Goal: Share content: Share content

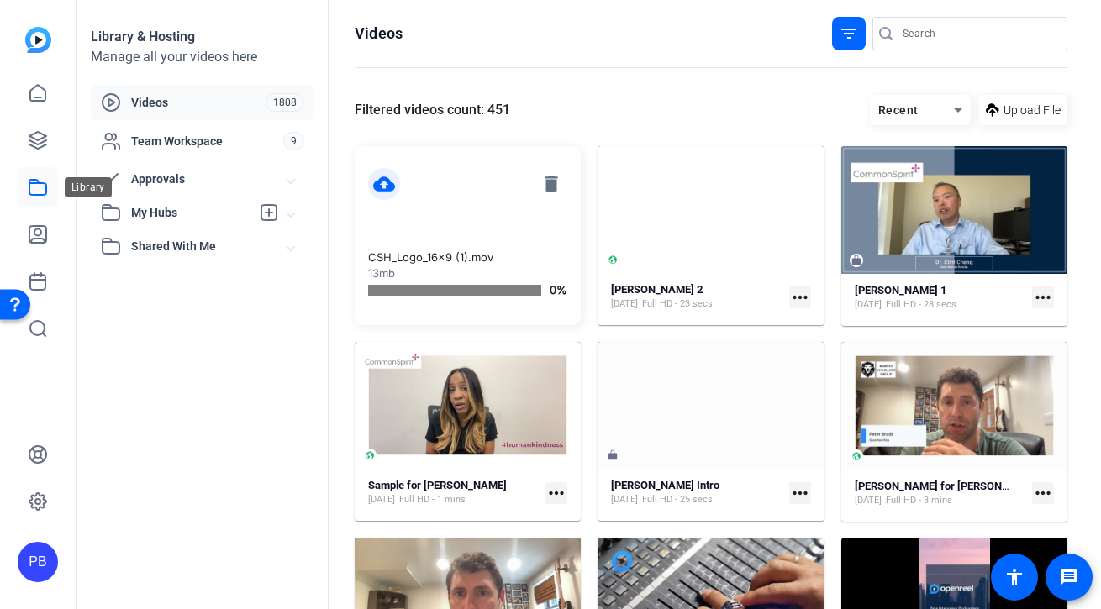
click at [37, 180] on icon at bounding box center [37, 187] width 17 height 15
click at [168, 211] on span "My Hubs" at bounding box center [190, 213] width 119 height 18
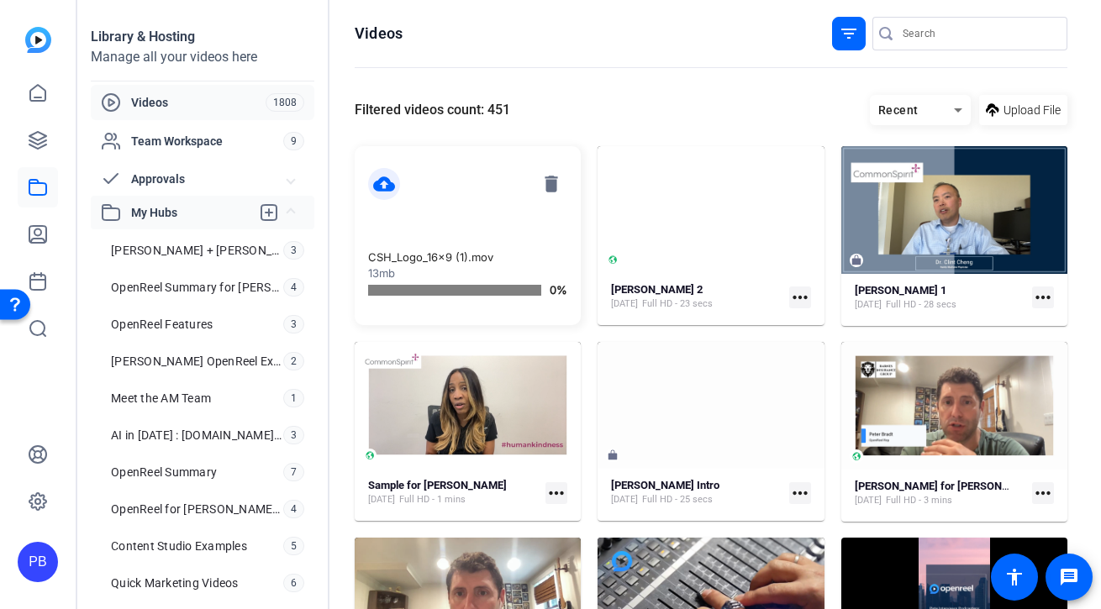
click at [168, 211] on span "My Hubs" at bounding box center [190, 213] width 119 height 18
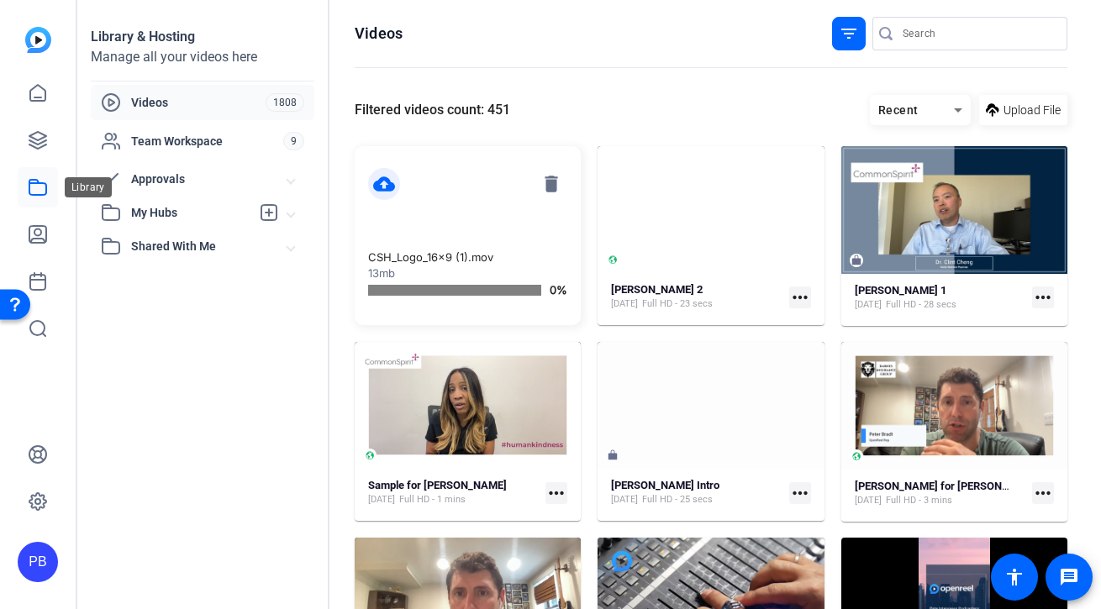
click at [39, 183] on icon at bounding box center [37, 187] width 17 height 15
click at [842, 34] on mat-icon "filter_list" at bounding box center [849, 34] width 20 height 20
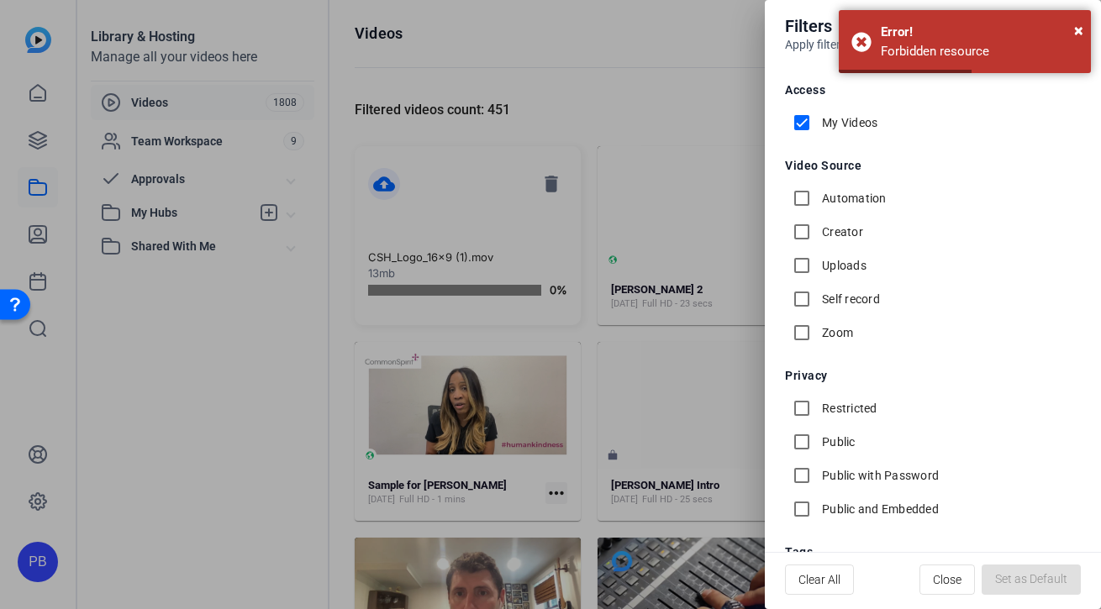
click at [846, 127] on label "My Videos" at bounding box center [848, 122] width 59 height 17
click at [819, 127] on input "My Videos" at bounding box center [802, 123] width 34 height 34
checkbox input "false"
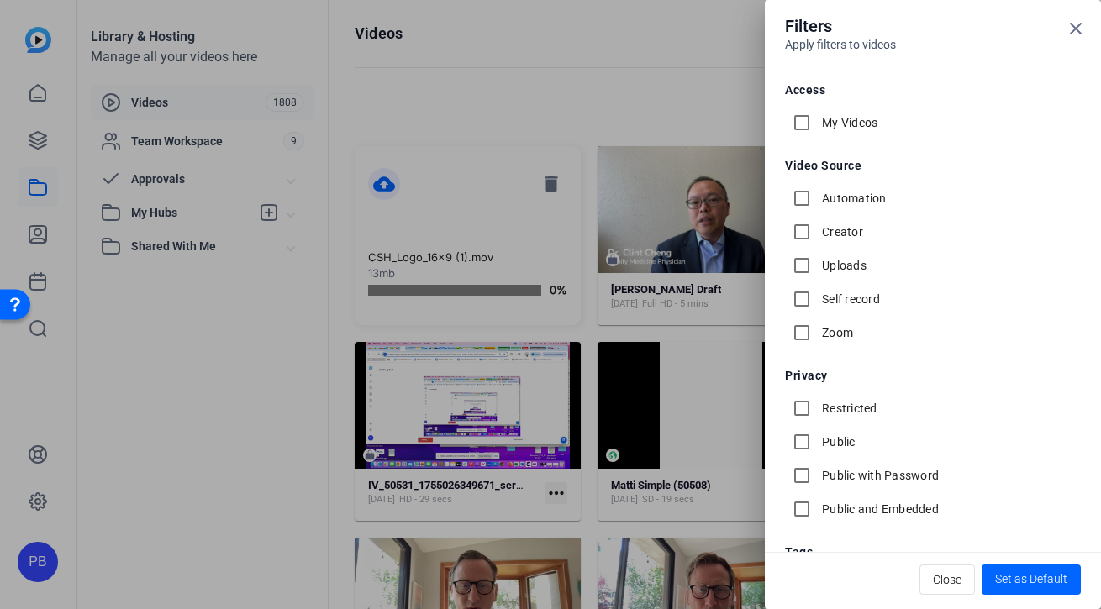
click at [682, 106] on div at bounding box center [550, 304] width 1101 height 609
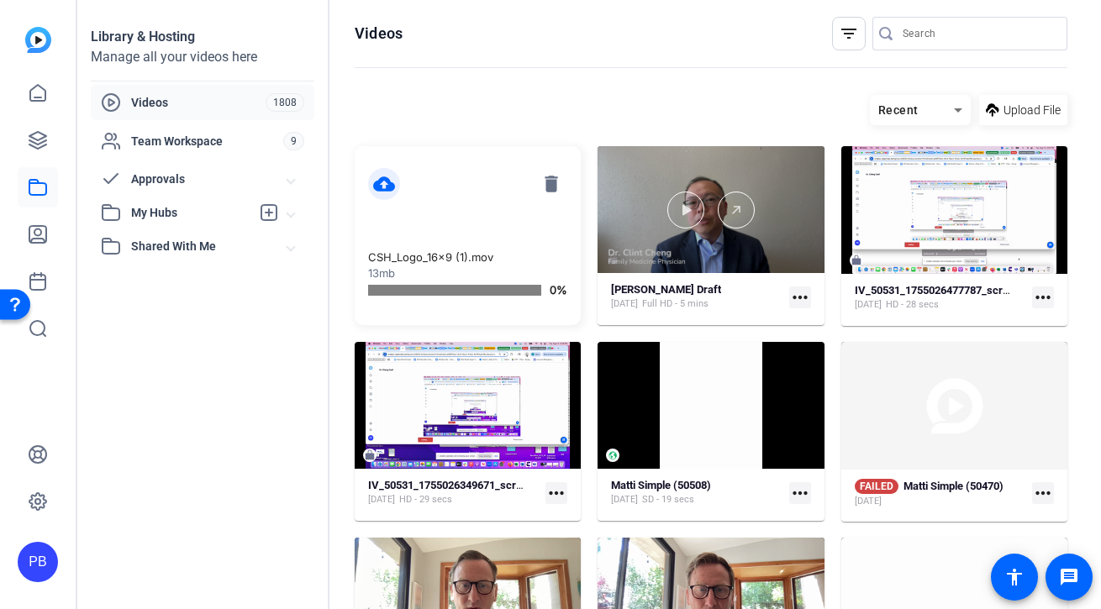
click at [688, 250] on div at bounding box center [711, 209] width 226 height 127
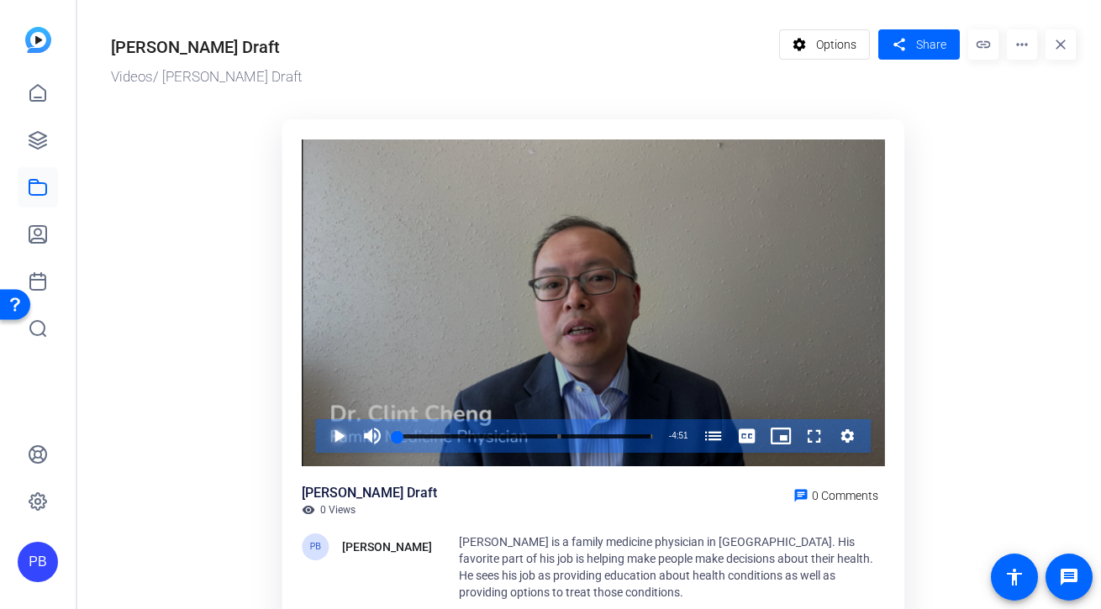
click at [322, 438] on span "Video Player" at bounding box center [322, 436] width 0 height 34
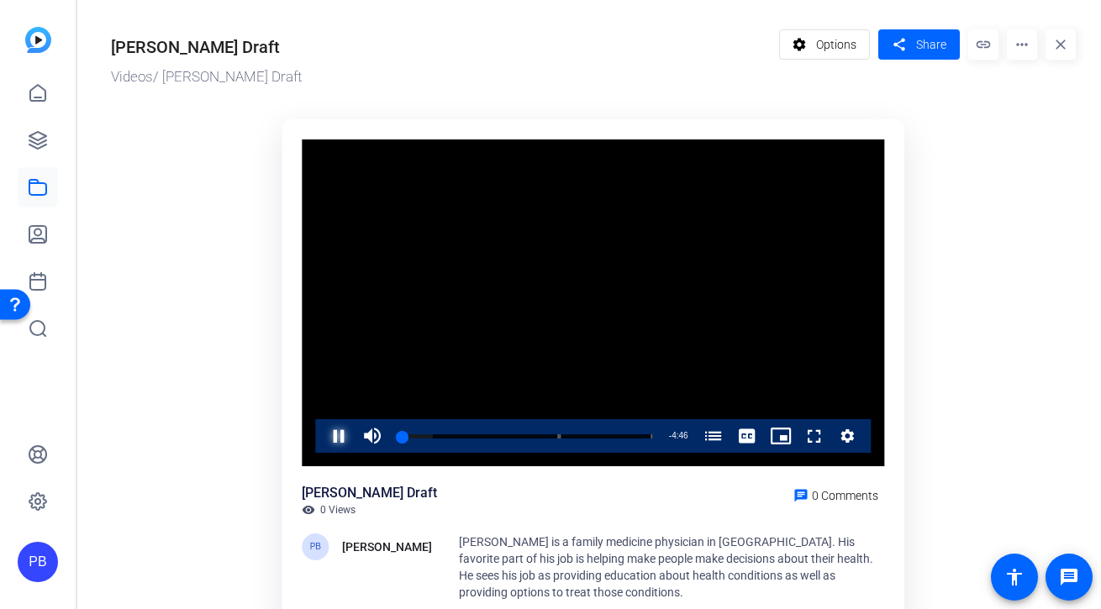
click at [322, 445] on span "Video Player" at bounding box center [322, 436] width 0 height 34
click at [322, 439] on span "Video Player" at bounding box center [322, 436] width 0 height 34
click at [382, 575] on div "PB Peter Bradt Clint Chang is a family medicine physician in South College Stat…" at bounding box center [593, 567] width 582 height 67
click at [798, 441] on span "Video Player" at bounding box center [798, 436] width 0 height 34
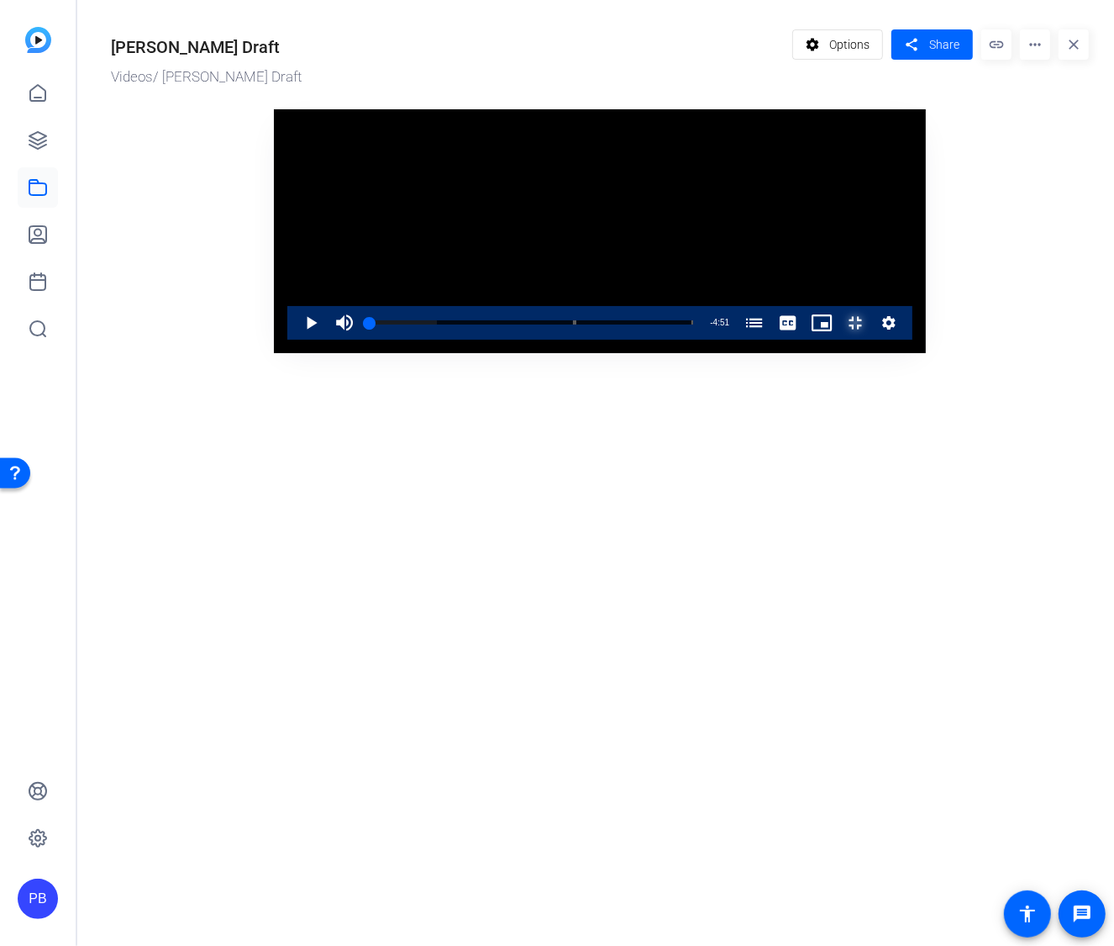
drag, startPoint x: 123, startPoint y: 916, endPoint x: 85, endPoint y: 912, distance: 38.1
click at [287, 340] on div "Play Mute 100% Current Time 0:00 / Duration 4:51 Loaded : 20.80% 0:00 0:00 What…" at bounding box center [599, 323] width 625 height 34
click at [328, 340] on span "Video Player" at bounding box center [345, 323] width 34 height 34
click at [370, 324] on div "Loaded : 20.80% 0:27 0:10 What Makes a Doctor? (00:00) What's Your Favorite Par…" at bounding box center [532, 322] width 324 height 4
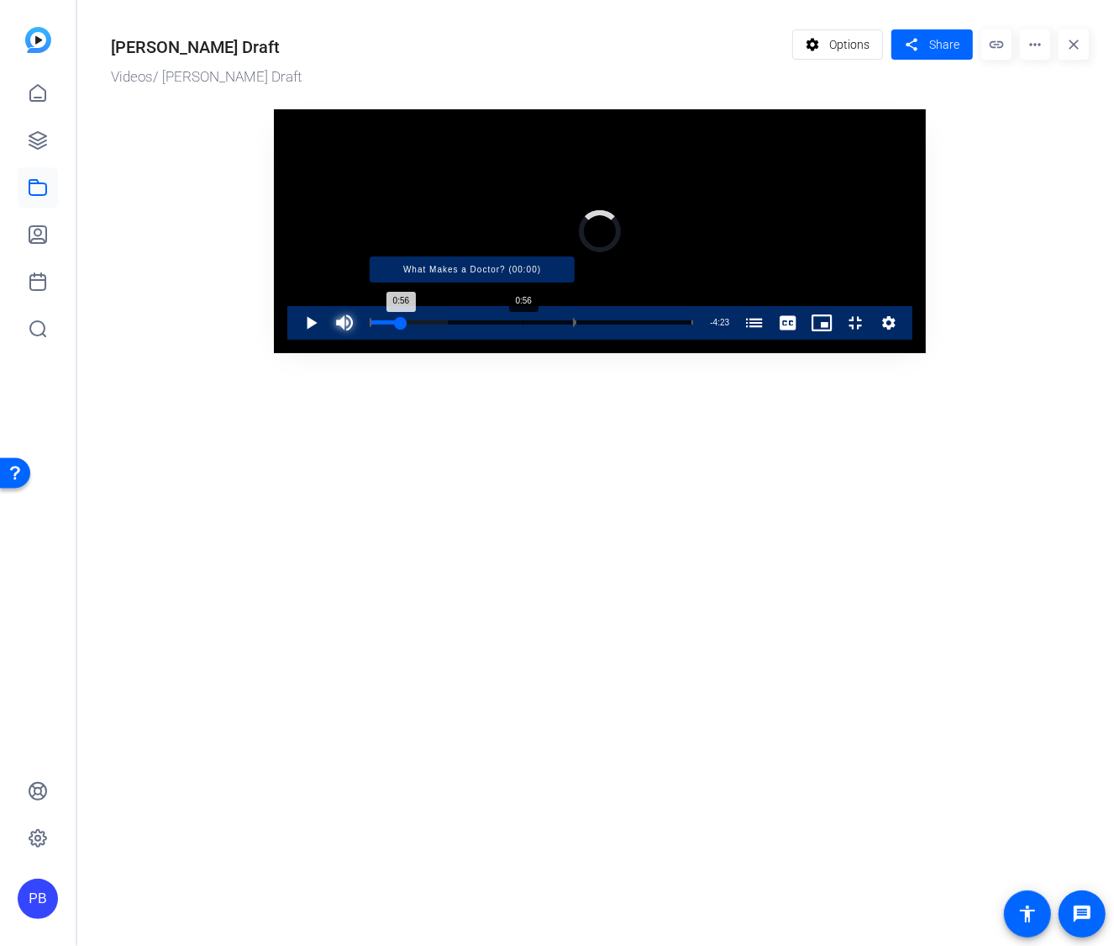
click at [370, 324] on div "Loaded : 24.09% 0:56 0:56 What Makes a Doctor? (00:00) What's Your Favorite Par…" at bounding box center [532, 322] width 324 height 4
click at [361, 340] on div "Loaded : 31.21% 1:36 0:57 What Makes a Doctor? (00:00) What's Your Favorite Par…" at bounding box center [531, 323] width 340 height 34
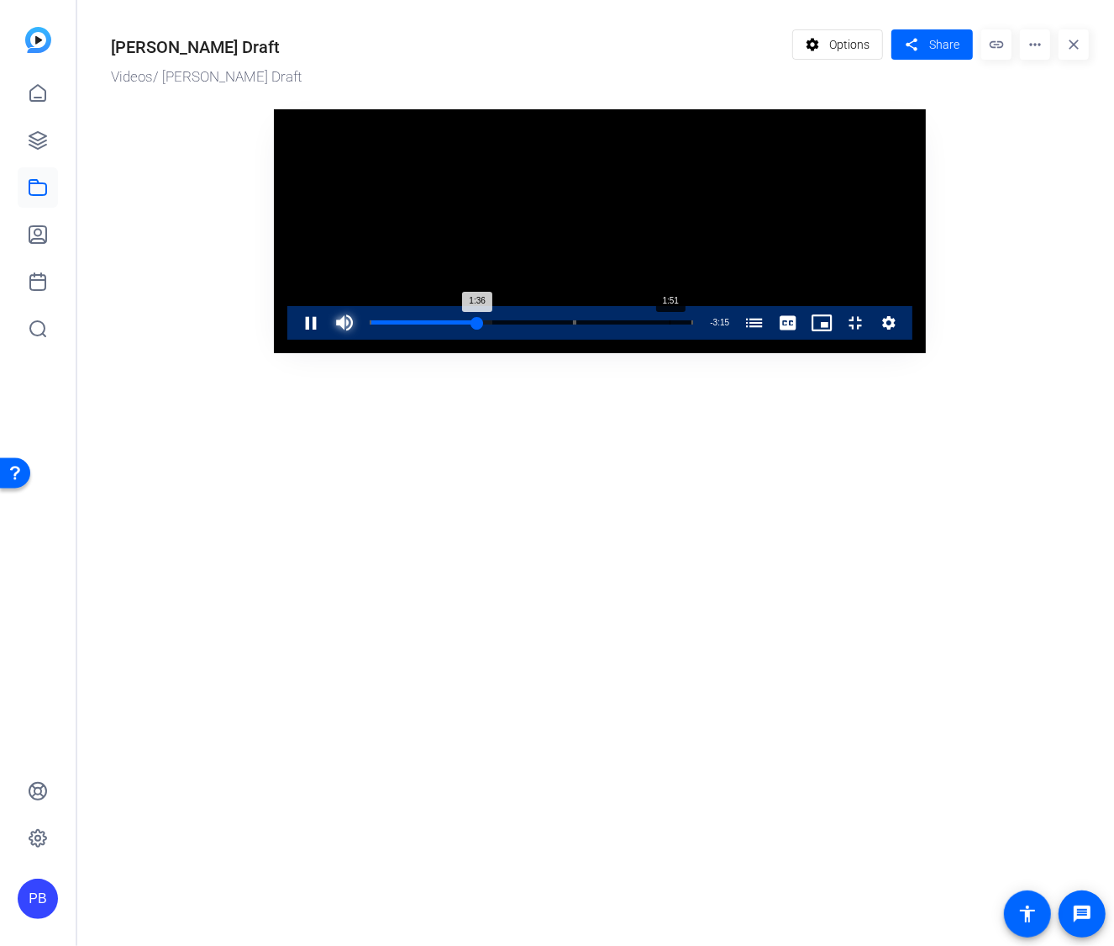
click at [435, 340] on div "Loaded : 37.79% 1:51 1:36 What Makes a Doctor? (00:00) What's Your Favorite Par…" at bounding box center [531, 323] width 340 height 34
click at [519, 340] on div "Loaded : 44.91% 2:24 2:06 What Makes a Doctor? (00:00) What's Your Favorite Par…" at bounding box center [531, 323] width 340 height 34
click at [568, 327] on div "Progress Bar" at bounding box center [472, 323] width 205 height 8
click at [630, 340] on div "Loaded : 61.90% 3:18 2:55 What Makes a Doctor? (00:00) What's Your Favorite Par…" at bounding box center [531, 323] width 340 height 34
click at [702, 340] on div "Loaded : 72.31% 3:50 3:18 What Makes a Doctor? (00:00) What's Your Favorite Par…" at bounding box center [531, 323] width 340 height 34
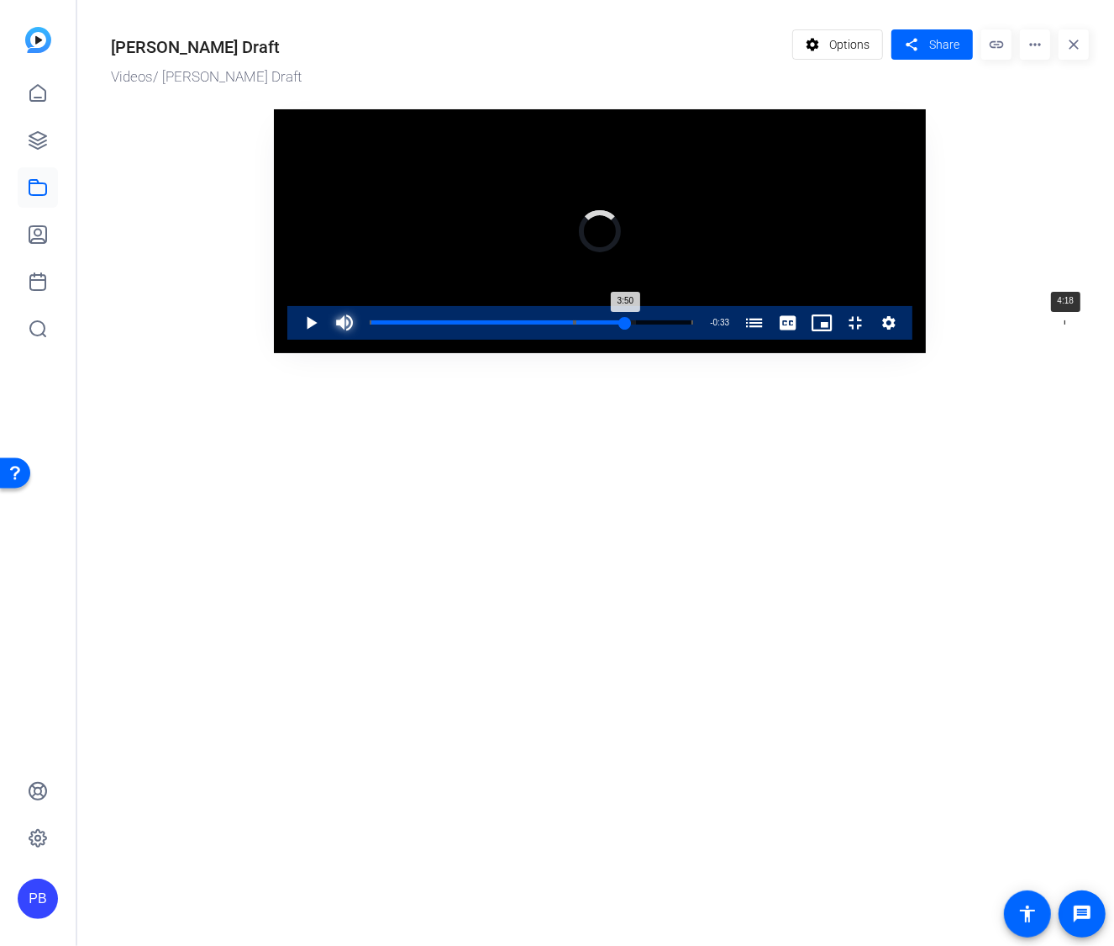
click at [702, 340] on div "Loaded : 82.17% 4:18 3:50 What Makes a Doctor? (00:00) What's Your Favorite Par…" at bounding box center [531, 323] width 340 height 34
click at [702, 340] on div "Loaded : 92.58% 4:36 4:18 What Makes a Doctor? (00:00) What's Your Favorite Par…" at bounding box center [531, 323] width 340 height 34
click at [693, 324] on div "Loaded : 100.00% 4:44 4:37 What Makes a Doctor? (00:00) What's Your Favorite Pa…" at bounding box center [532, 322] width 324 height 4
click at [294, 340] on span "Video Player" at bounding box center [294, 323] width 0 height 34
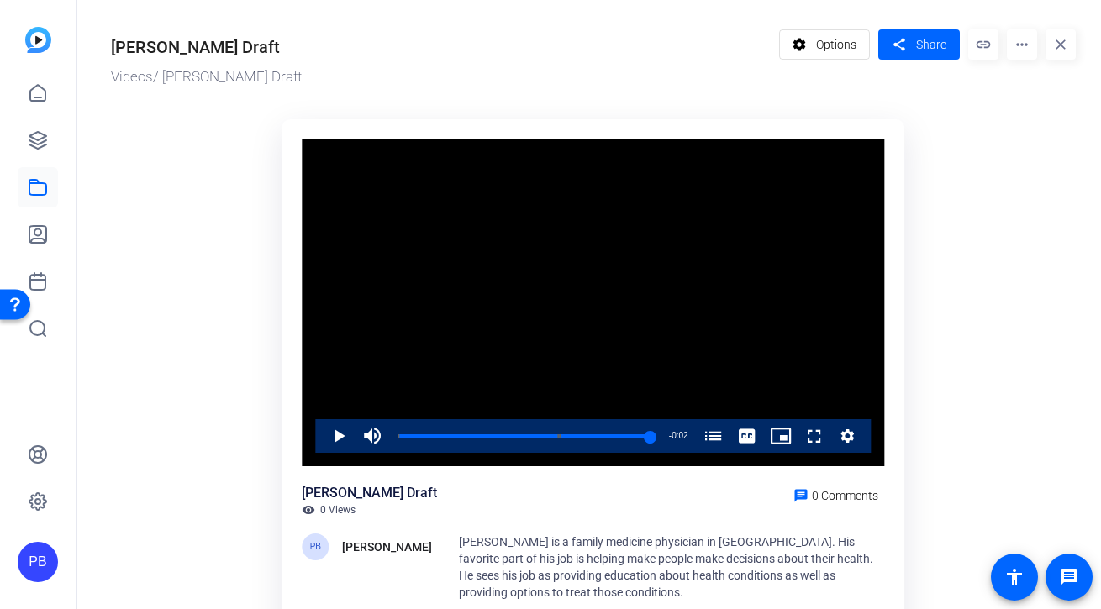
click at [1019, 42] on mat-icon "more_horiz" at bounding box center [1022, 44] width 30 height 30
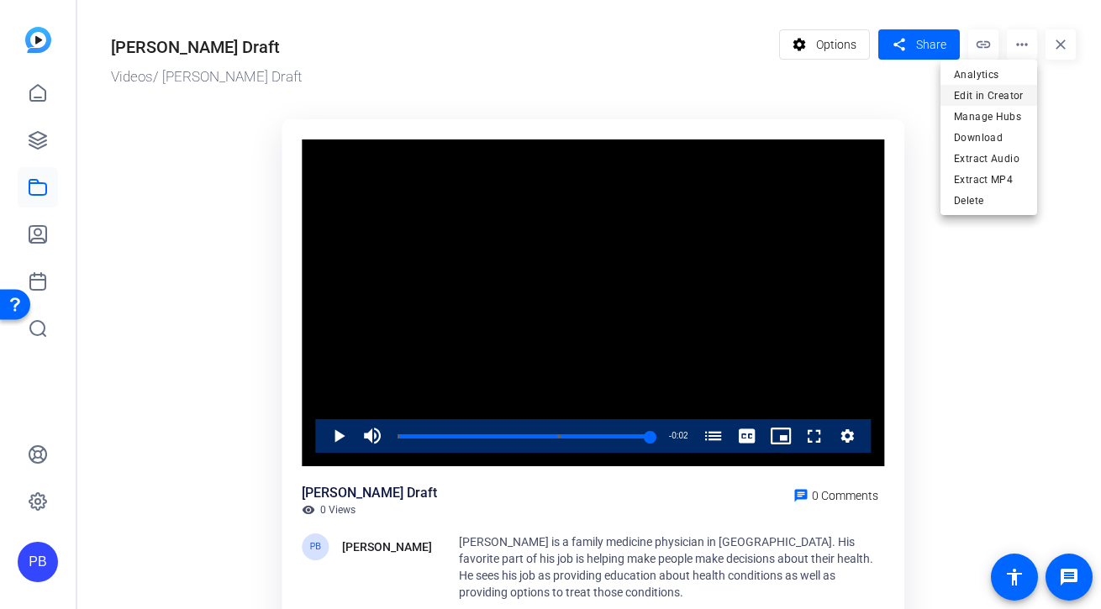
click at [1005, 95] on span "Edit in Creator" at bounding box center [989, 95] width 70 height 20
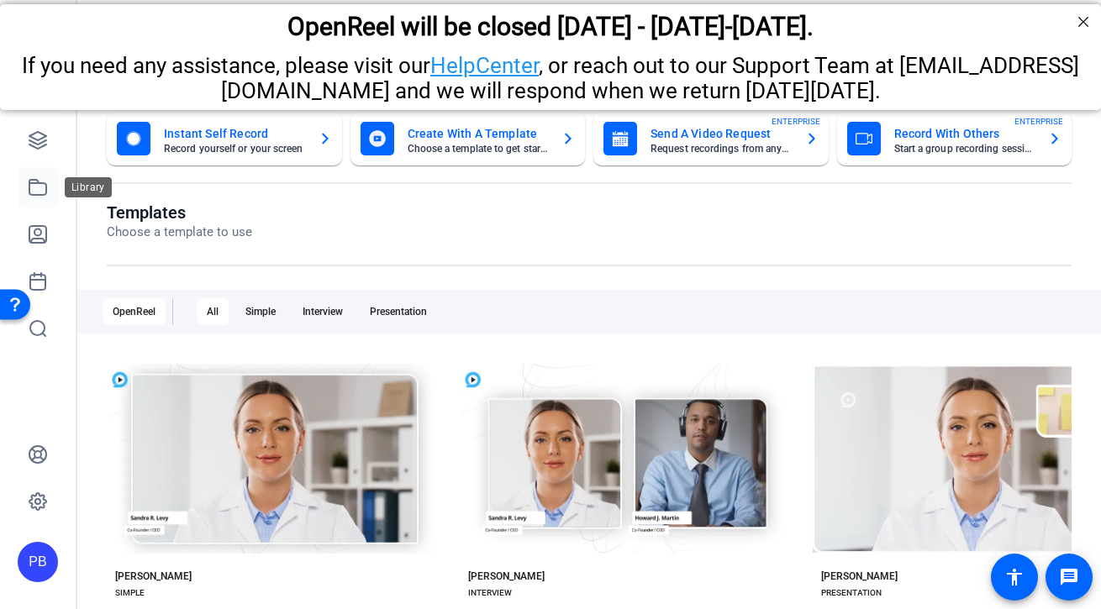
click at [41, 182] on icon at bounding box center [38, 187] width 20 height 20
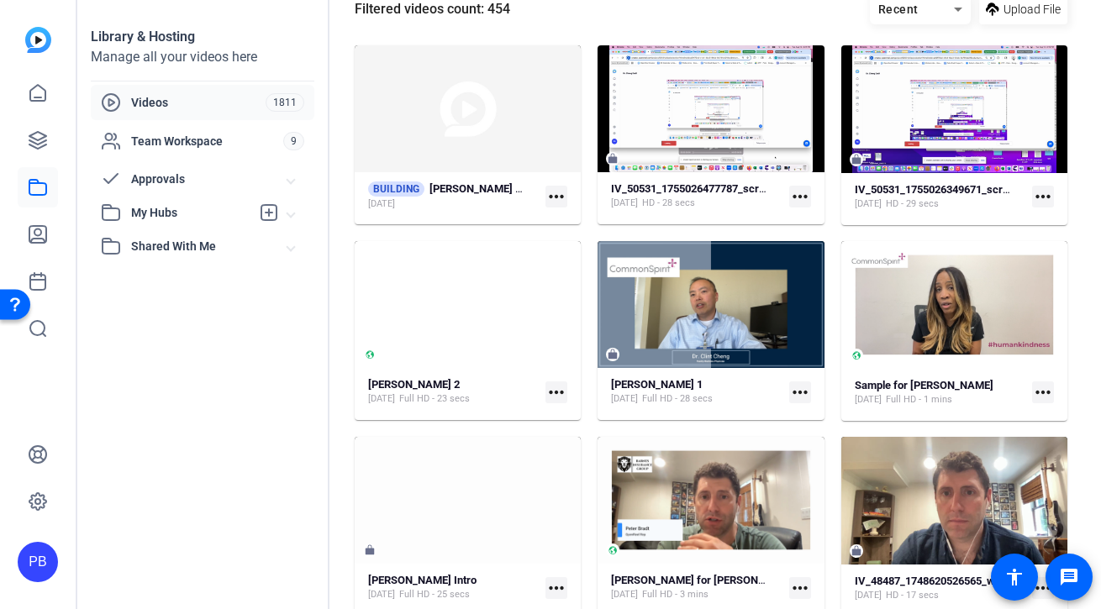
scroll to position [298, 0]
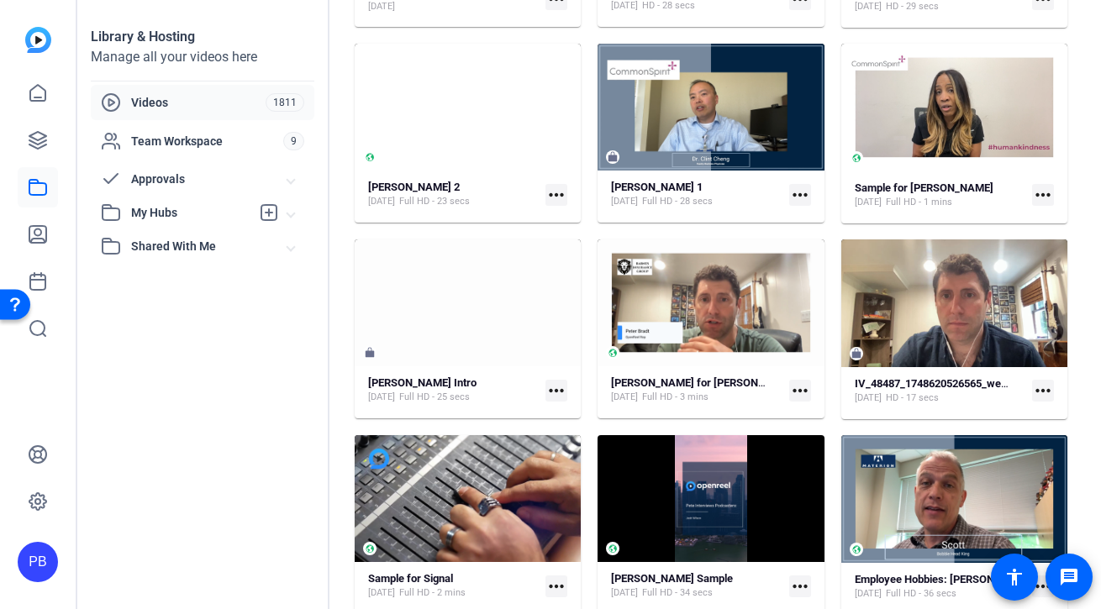
click at [169, 213] on span "My Hubs" at bounding box center [190, 213] width 119 height 18
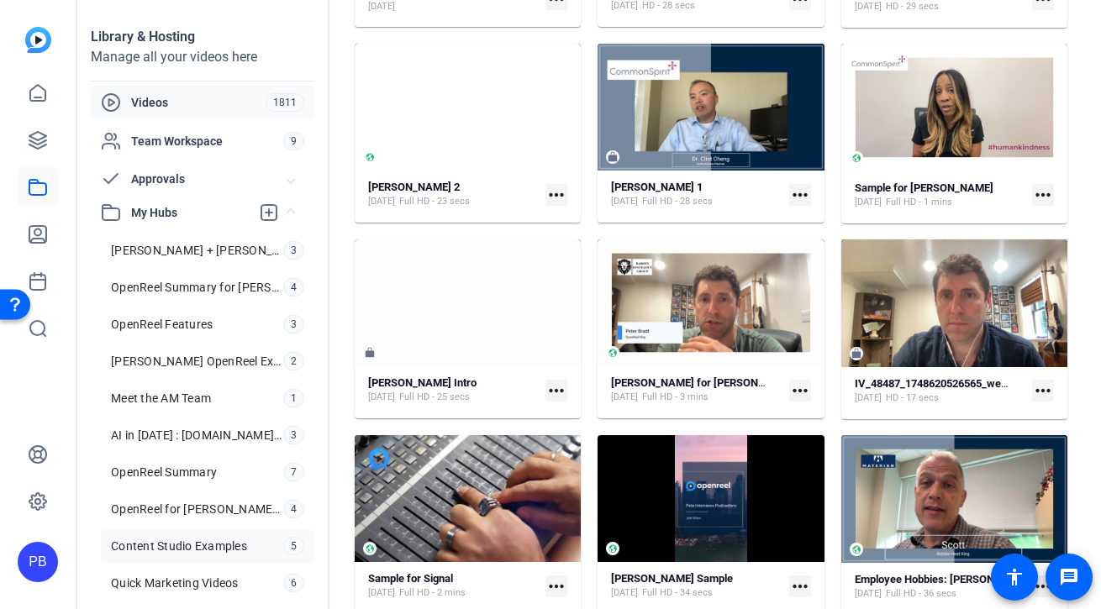
click at [187, 544] on span "Content Studio Examples" at bounding box center [179, 546] width 136 height 17
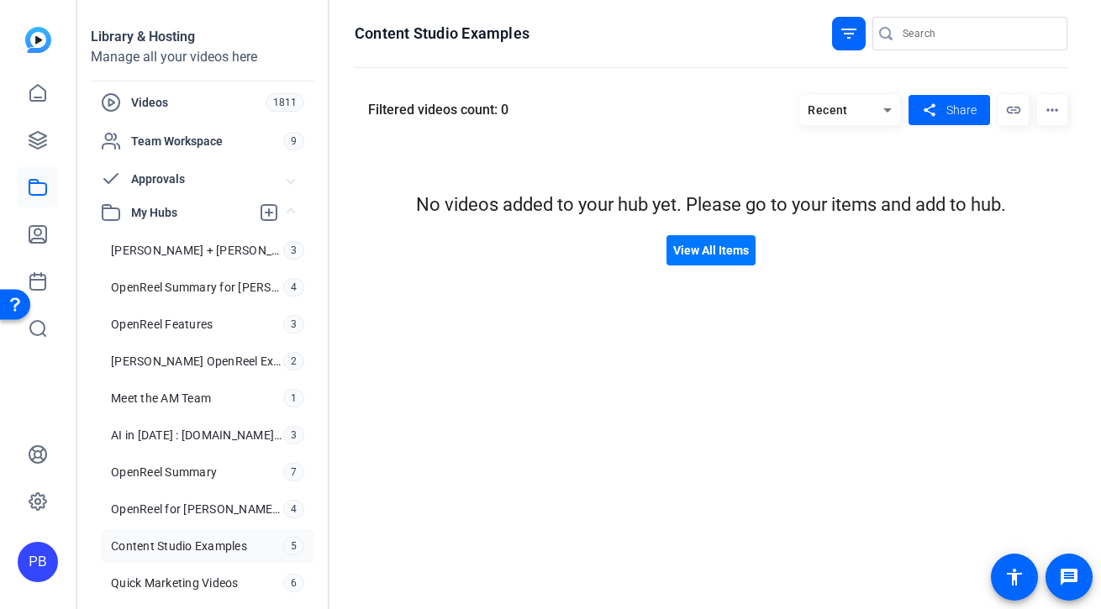
click at [858, 44] on div "filter_list" at bounding box center [849, 34] width 34 height 34
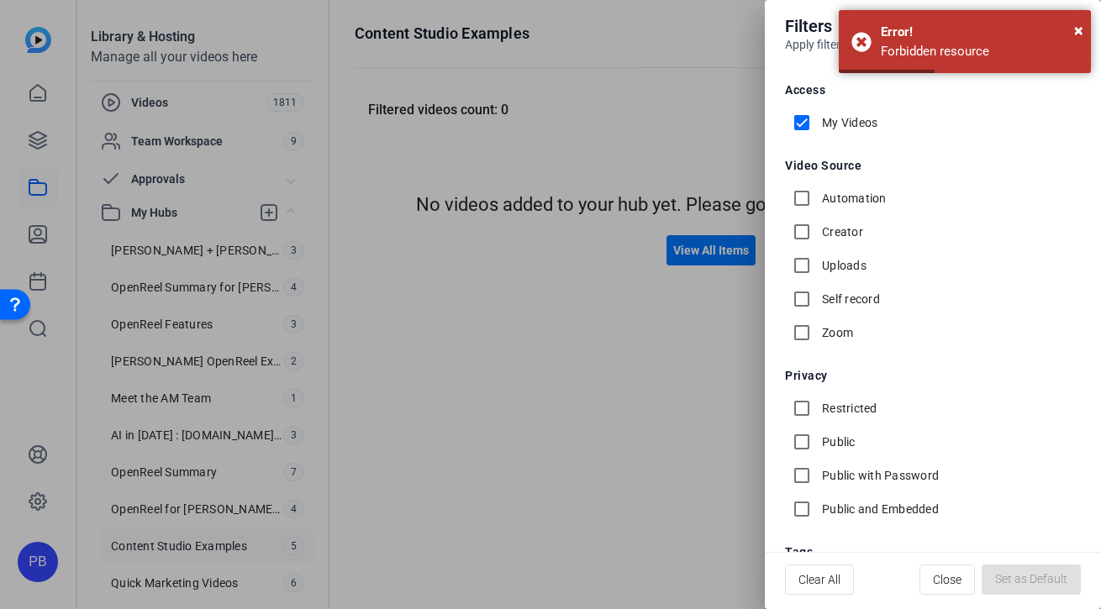
click at [804, 127] on input "My Videos" at bounding box center [802, 123] width 34 height 34
checkbox input "false"
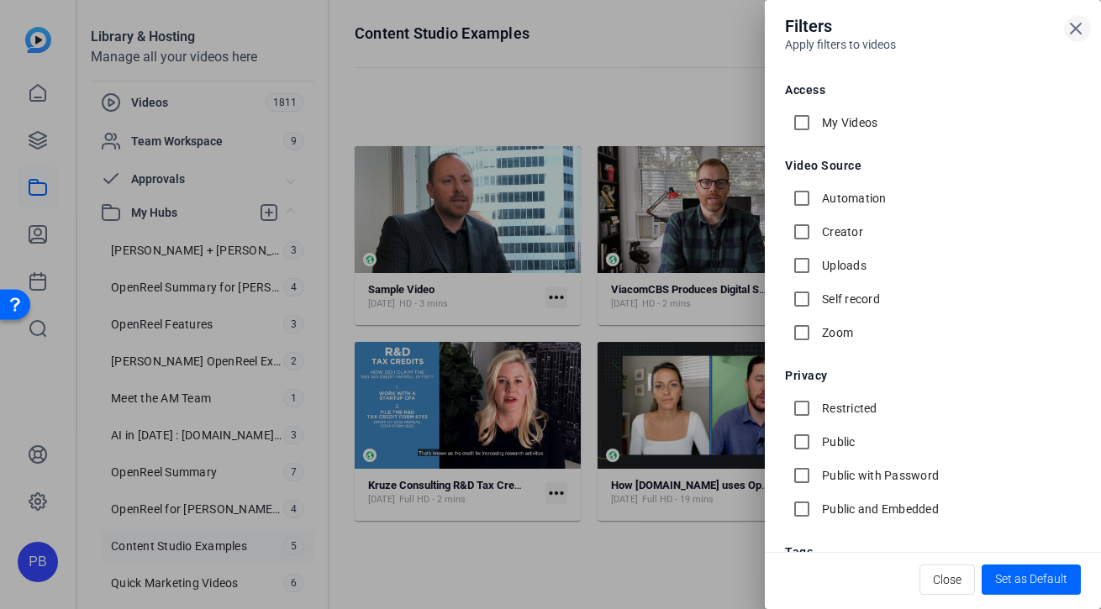
click at [1078, 31] on icon at bounding box center [1076, 29] width 10 height 10
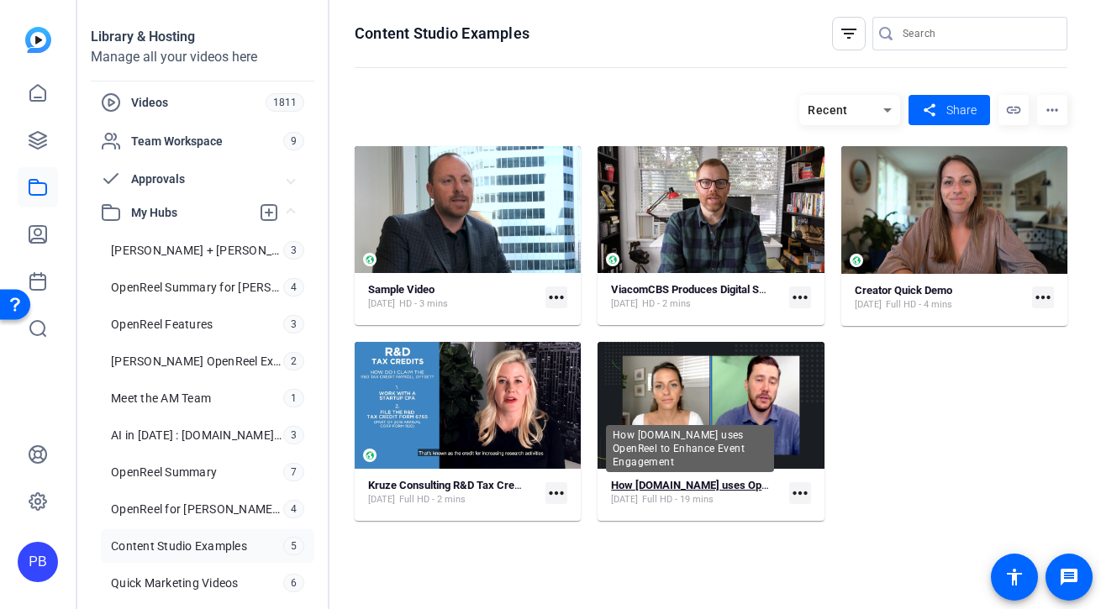
click at [653, 482] on strong "How WorkerBee.TV uses OpenReel to Enhance Event Engagement" at bounding box center [776, 485] width 330 height 13
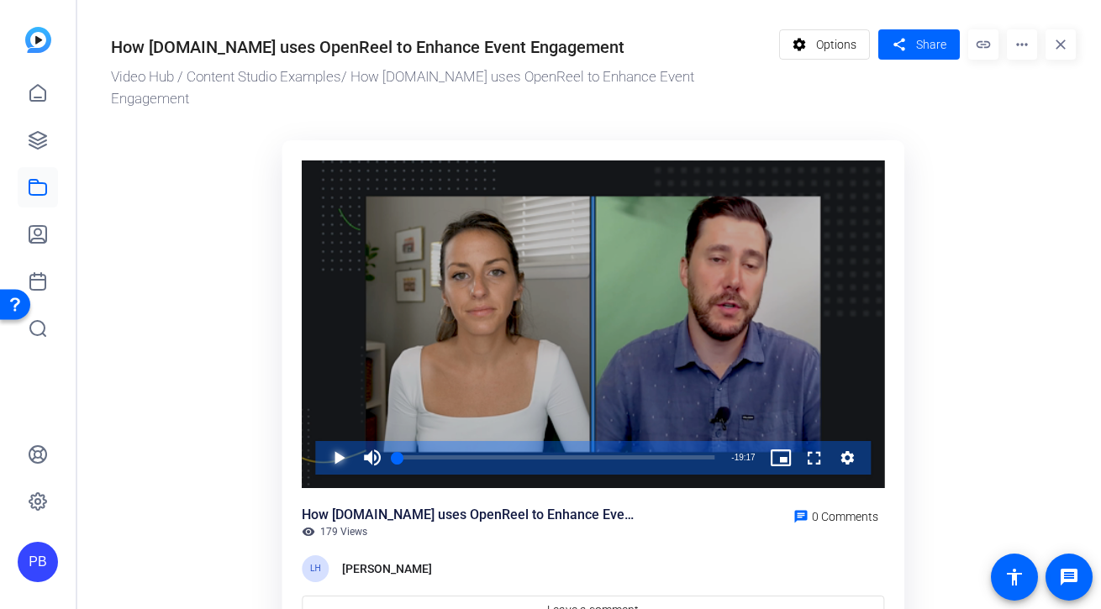
click at [322, 441] on span "Video Player" at bounding box center [322, 458] width 0 height 34
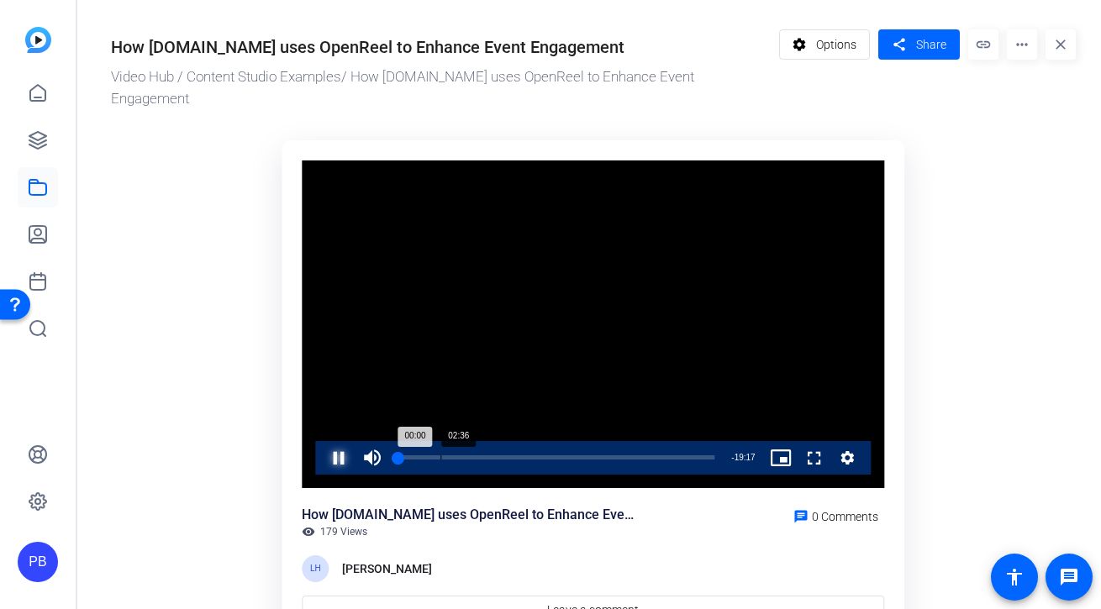
click at [440, 456] on div "Loaded : 1.79% 02:36 00:00" at bounding box center [556, 458] width 317 height 4
click at [485, 456] on div "Loaded : 0.00% 05:19 02:36" at bounding box center [556, 458] width 317 height 4
click at [540, 441] on div "Loaded : 0.00% 08:29 05:19" at bounding box center [556, 458] width 334 height 34
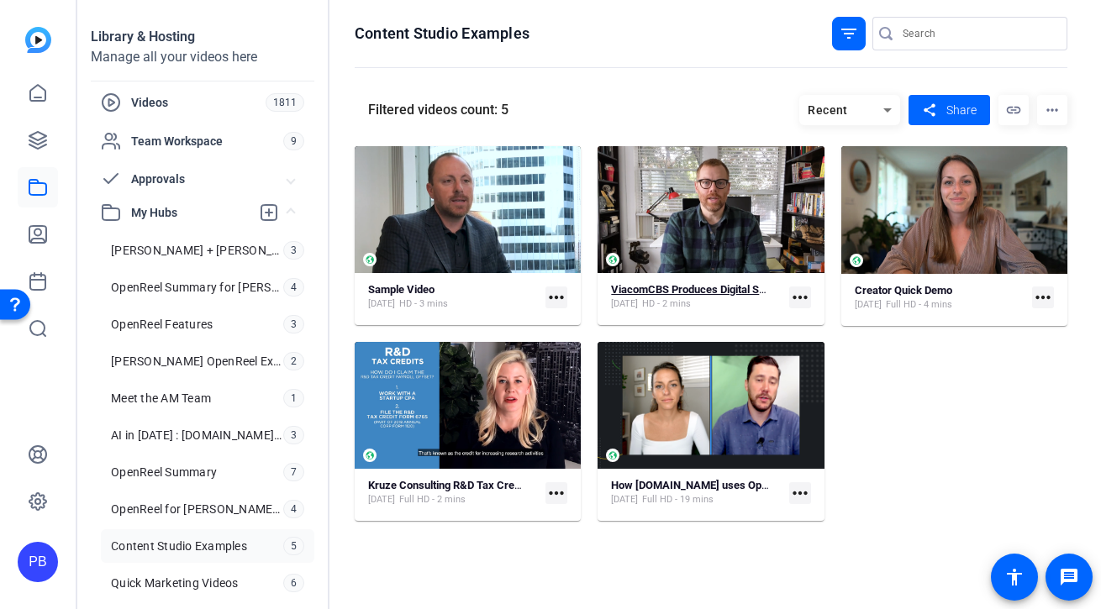
click at [691, 284] on strong "ViacomCBS Produces Digital Shows, Interviews at Studio Quality Using OpenReel" at bounding box center [806, 289] width 390 height 13
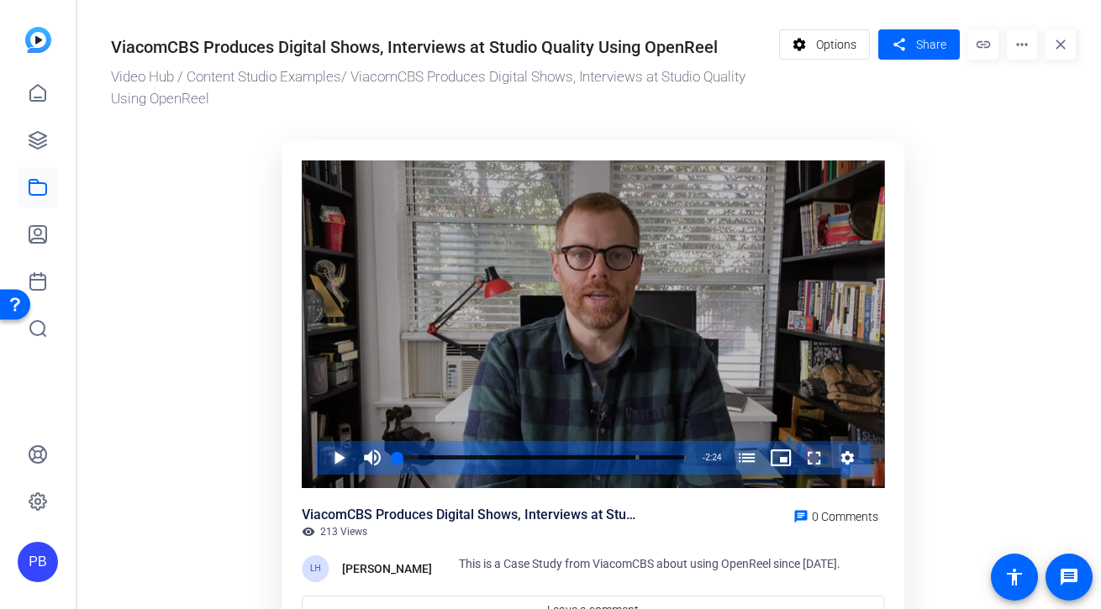
click at [322, 456] on span "Video Player" at bounding box center [322, 458] width 0 height 34
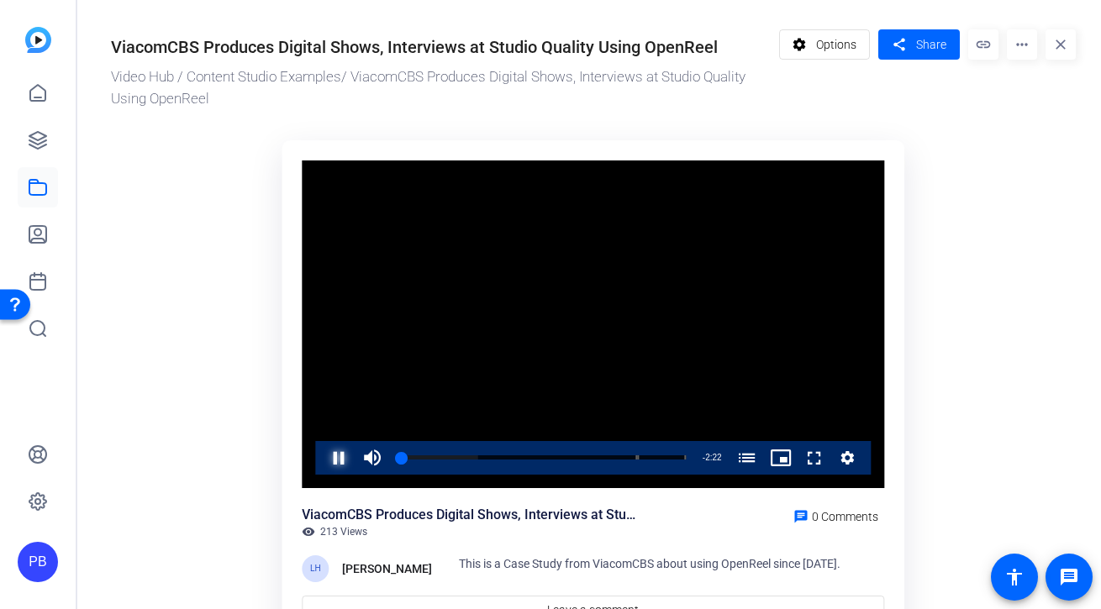
click at [322, 456] on span "Video Player" at bounding box center [322, 458] width 0 height 34
click at [916, 52] on span "Share" at bounding box center [931, 45] width 30 height 18
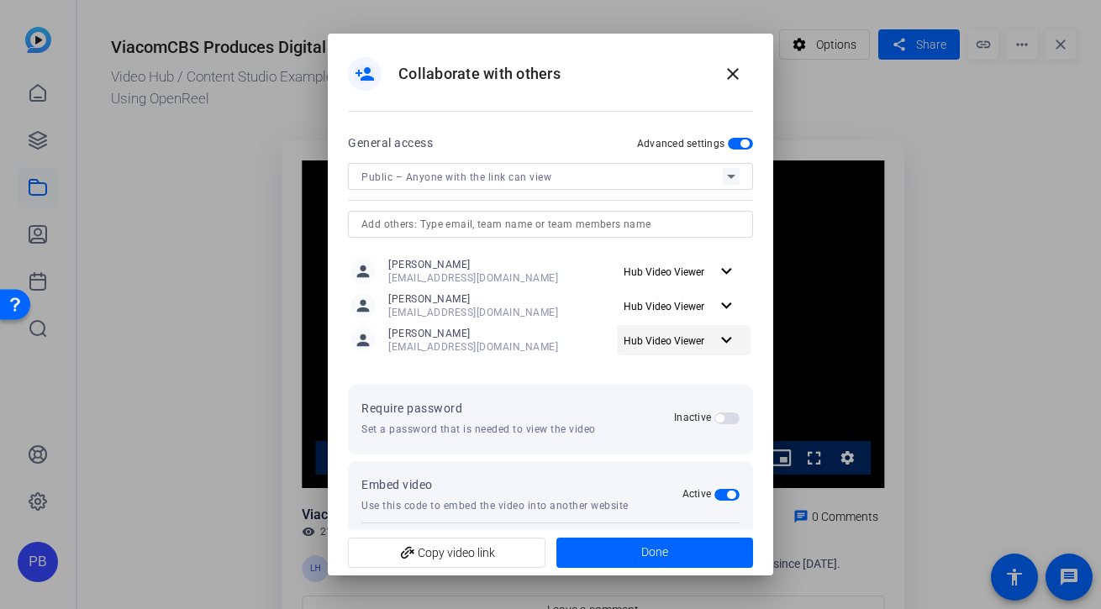
type textarea "<iframe width="100%" height="100%" src="https://library.openreel.com/embed/d441…"
click at [472, 562] on span "add_link Copy video link" at bounding box center [446, 553] width 171 height 32
click at [481, 559] on span "add_link Copy video link" at bounding box center [446, 553] width 171 height 32
click at [726, 71] on mat-icon "close" at bounding box center [733, 74] width 20 height 20
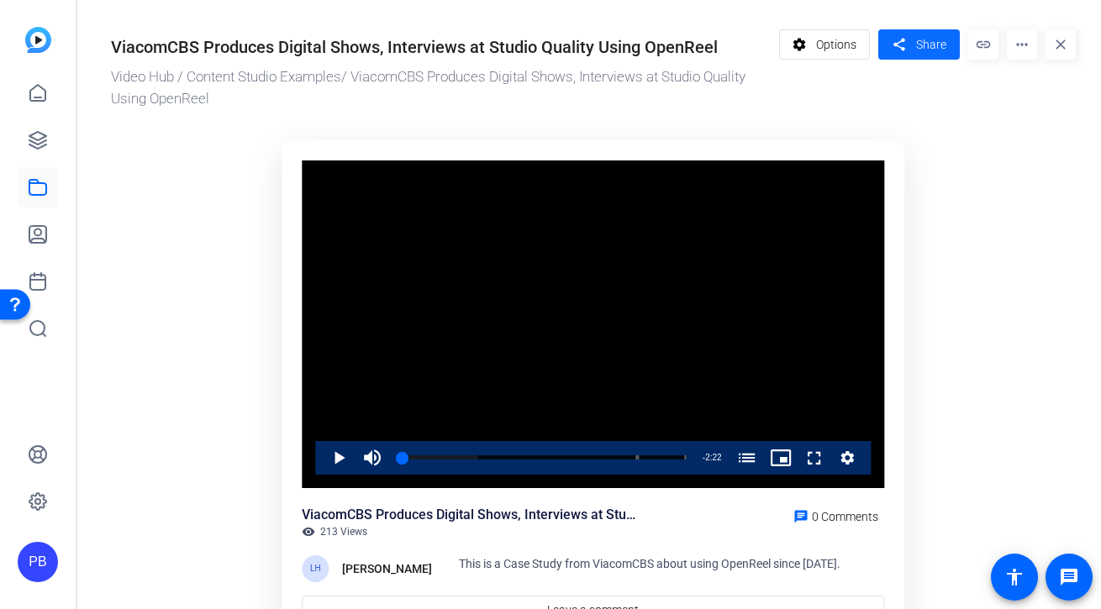
click at [935, 44] on span "Share" at bounding box center [931, 45] width 30 height 18
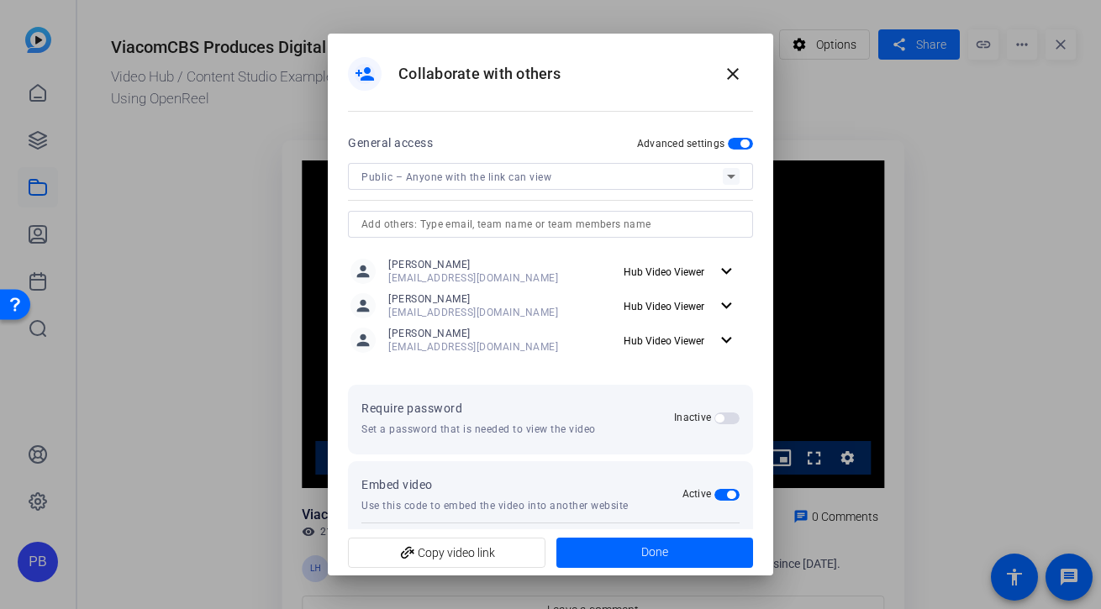
type textarea "<iframe width="100%" height="100%" src="https://library.openreel.com/embed/d441…"
click at [478, 549] on span "add_link Copy video link" at bounding box center [446, 553] width 171 height 32
click at [743, 75] on span at bounding box center [733, 74] width 40 height 40
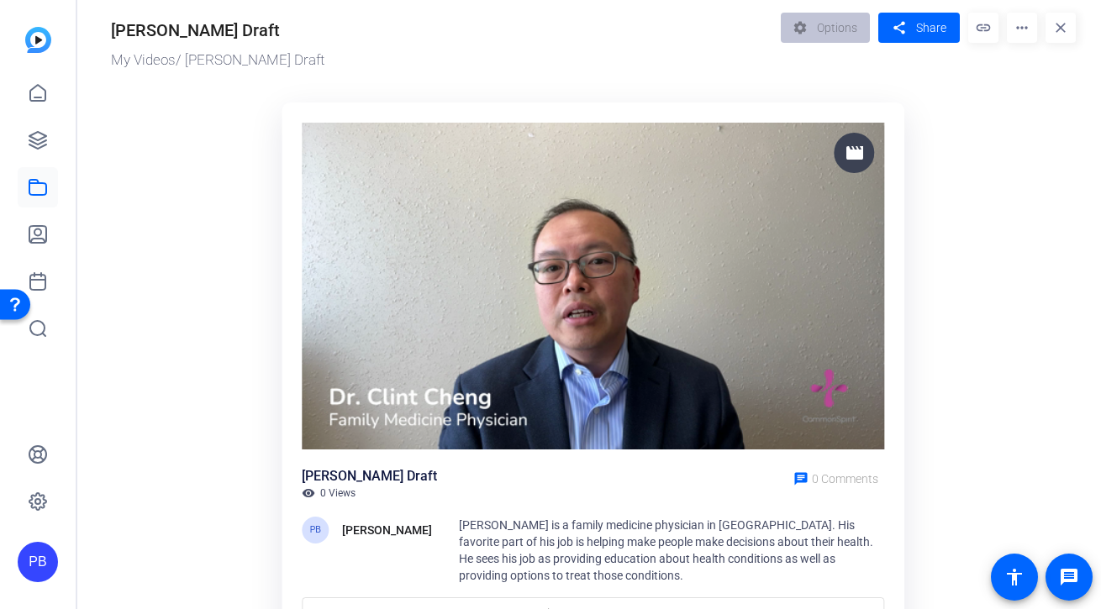
scroll to position [9, 0]
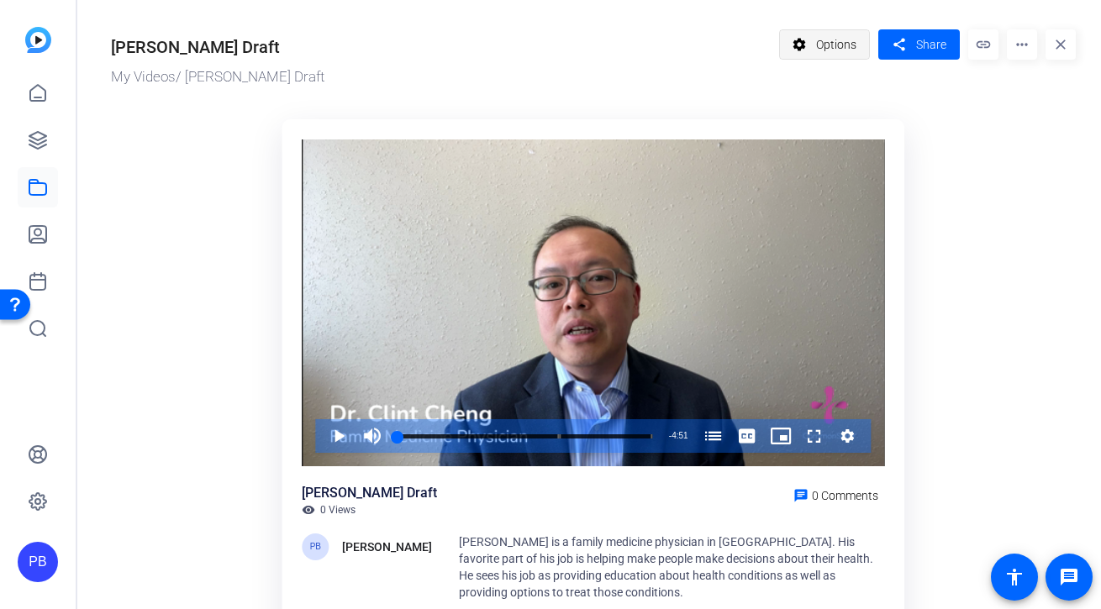
click at [851, 60] on span "Options" at bounding box center [836, 45] width 40 height 32
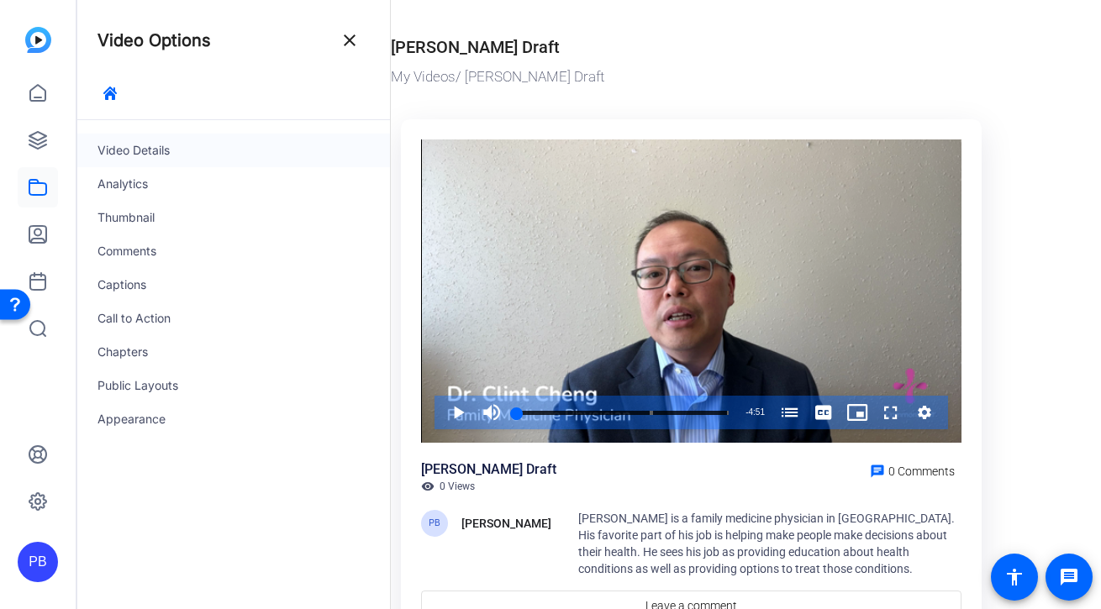
click at [203, 147] on div "Video Details" at bounding box center [233, 151] width 313 height 34
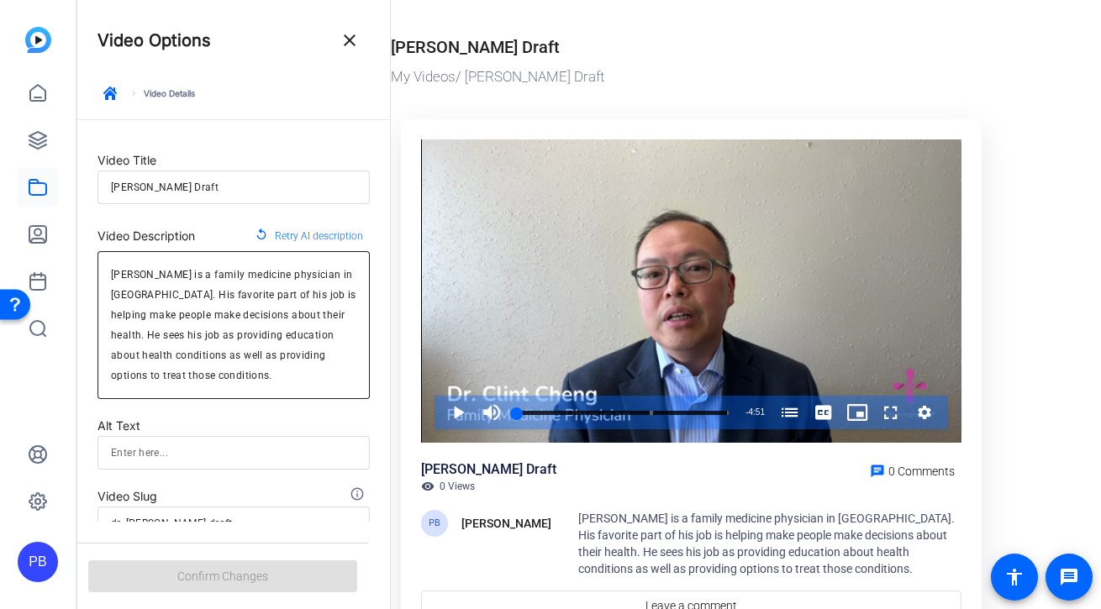
click at [151, 273] on textarea "[PERSON_NAME] is a family medicine physician in [GEOGRAPHIC_DATA]. His favorite…" at bounding box center [233, 325] width 245 height 121
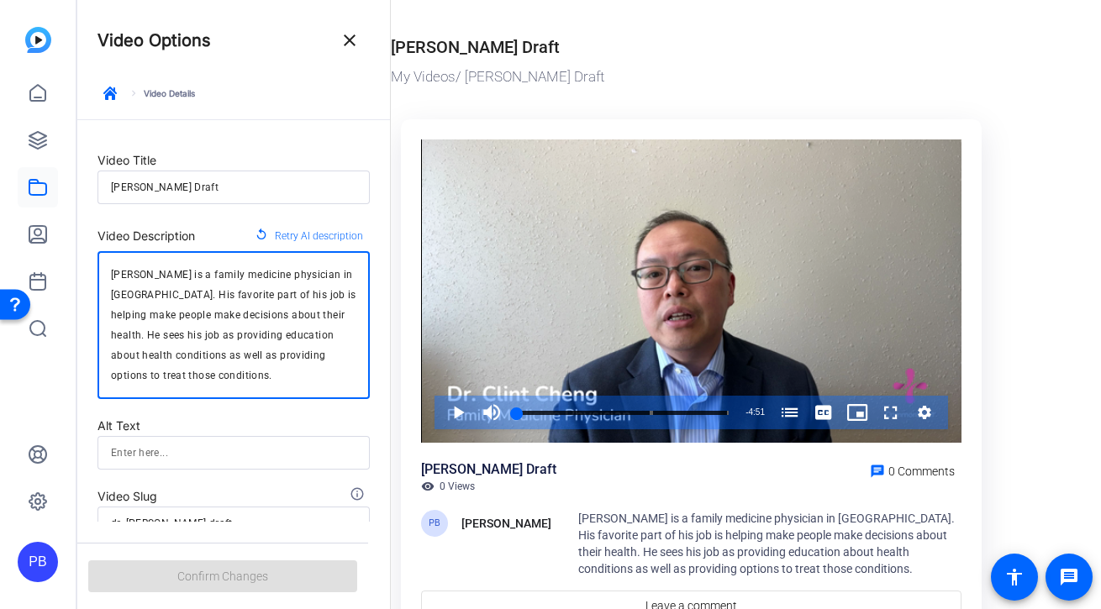
click at [151, 273] on textarea "[PERSON_NAME] is a family medicine physician in [GEOGRAPHIC_DATA]. His favorite…" at bounding box center [233, 325] width 245 height 121
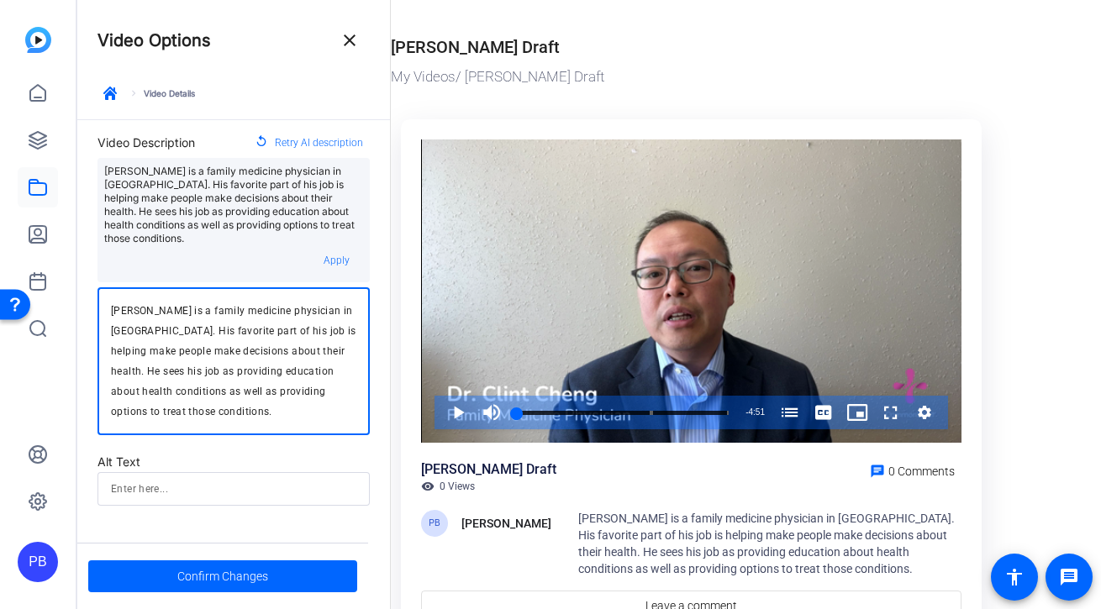
scroll to position [114, 0]
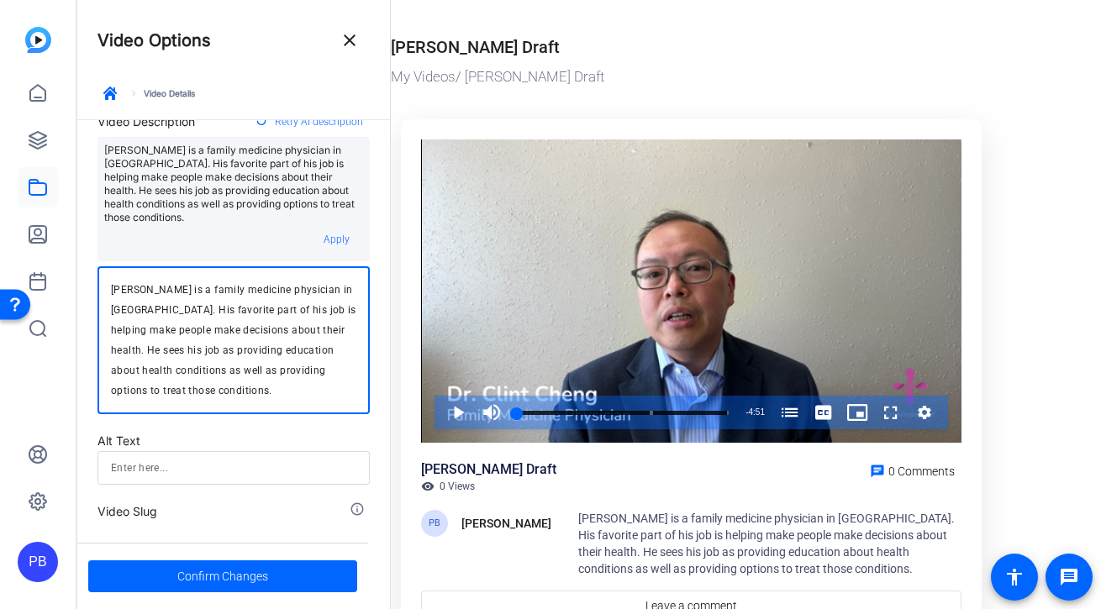
click at [155, 331] on textarea "Dr. Clint Cheng is a family medicine physician in South College Station. His fa…" at bounding box center [233, 340] width 245 height 121
type textarea "Dr. Clint Cheng is a family medicine physician in South College Station. His fa…"
click at [257, 575] on span "Confirm Changes" at bounding box center [222, 577] width 91 height 32
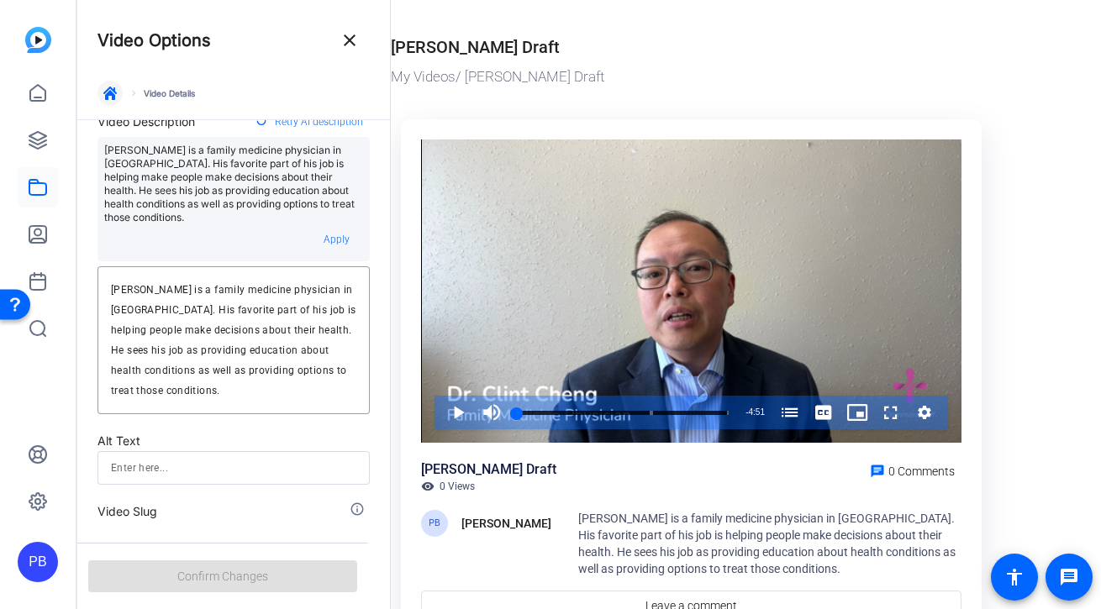
click at [104, 91] on icon "button" at bounding box center [109, 93] width 13 height 13
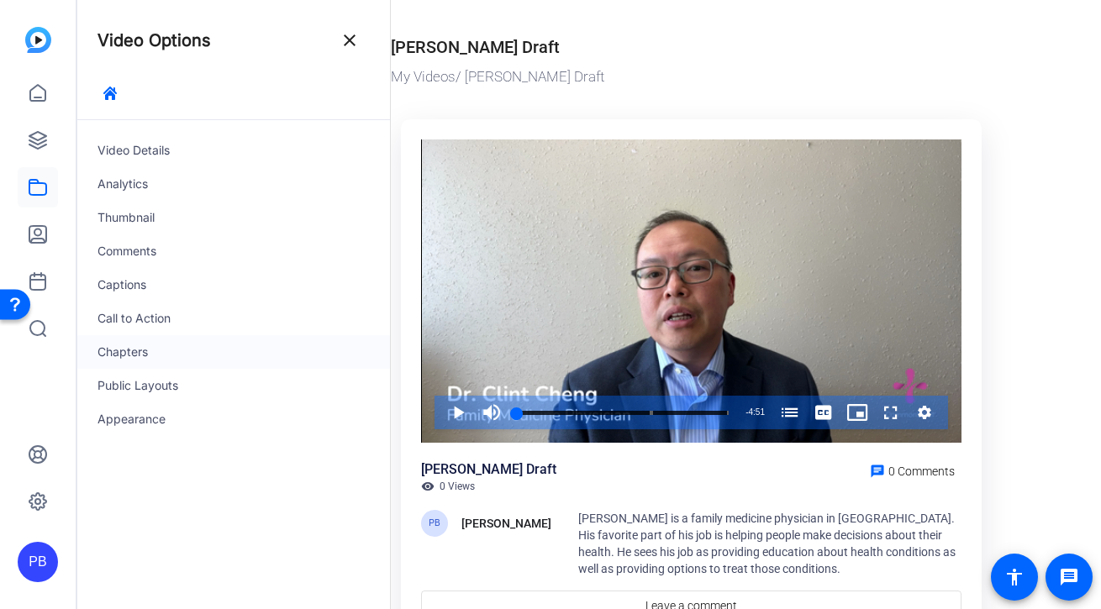
click at [187, 342] on div "Chapters" at bounding box center [233, 352] width 313 height 34
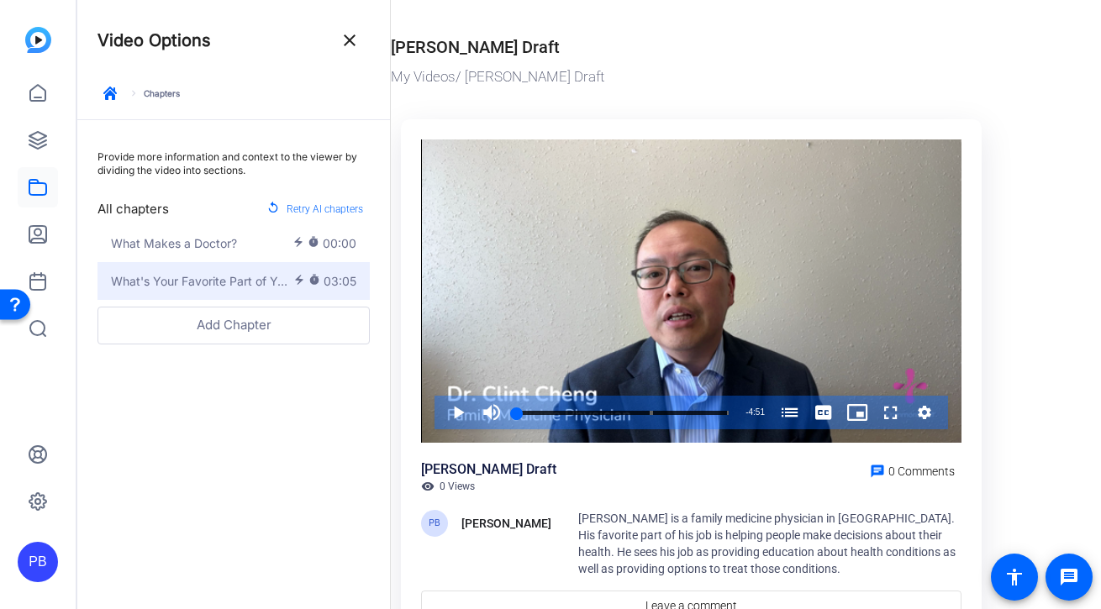
click at [335, 288] on span "03:05" at bounding box center [340, 281] width 33 height 18
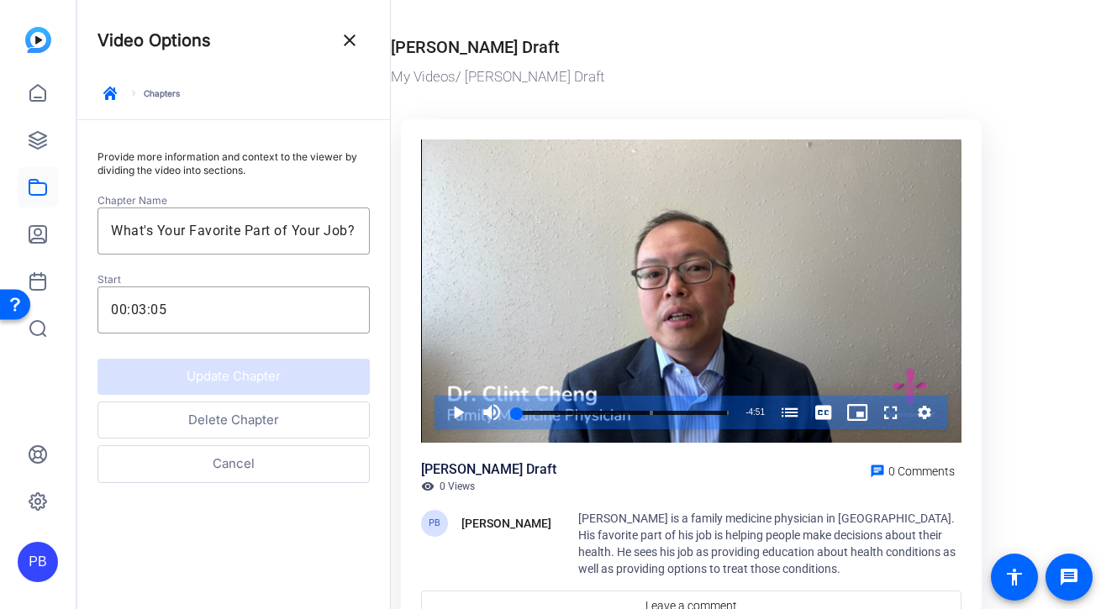
click at [262, 444] on div "Update Chapter Delete Chapter Cancel" at bounding box center [233, 424] width 272 height 145
click at [271, 425] on button "Delete Chapter" at bounding box center [233, 421] width 272 height 38
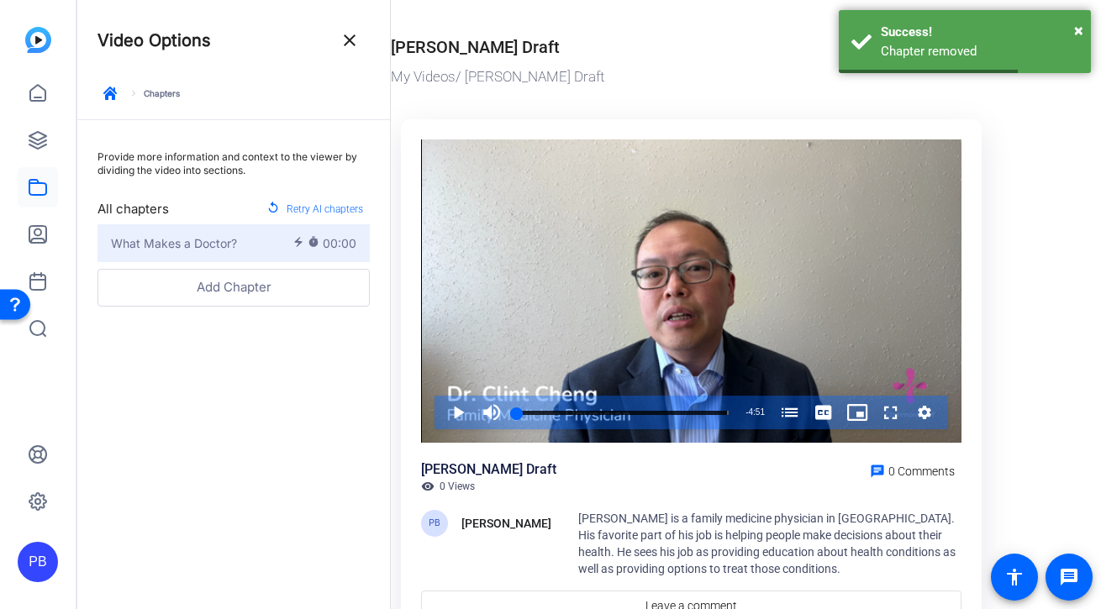
click at [329, 234] on span "00:00" at bounding box center [340, 243] width 34 height 18
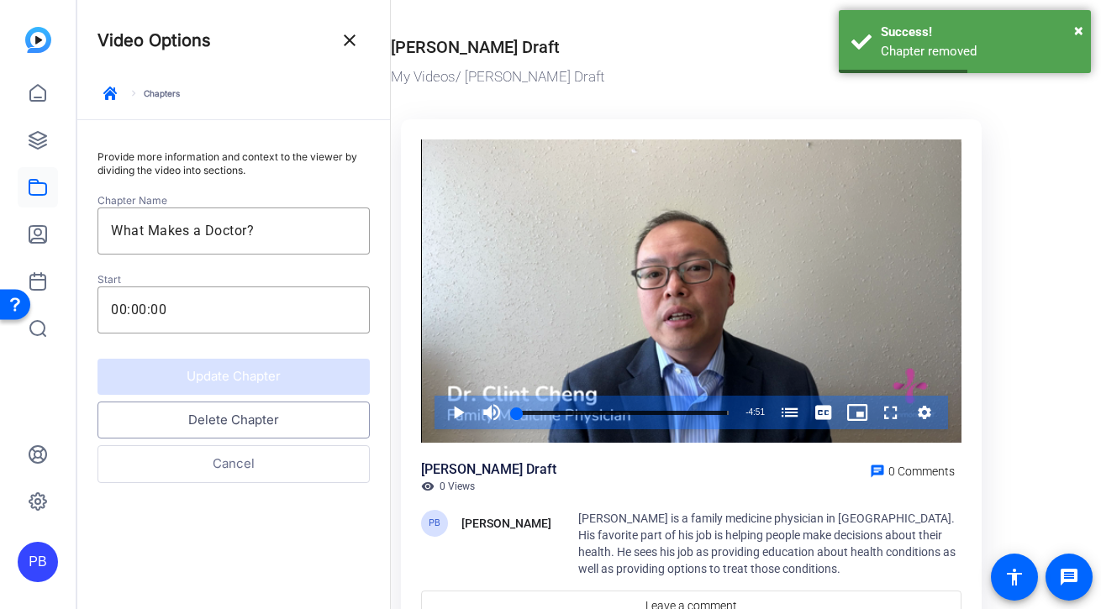
click at [271, 419] on button "Delete Chapter" at bounding box center [233, 421] width 272 height 38
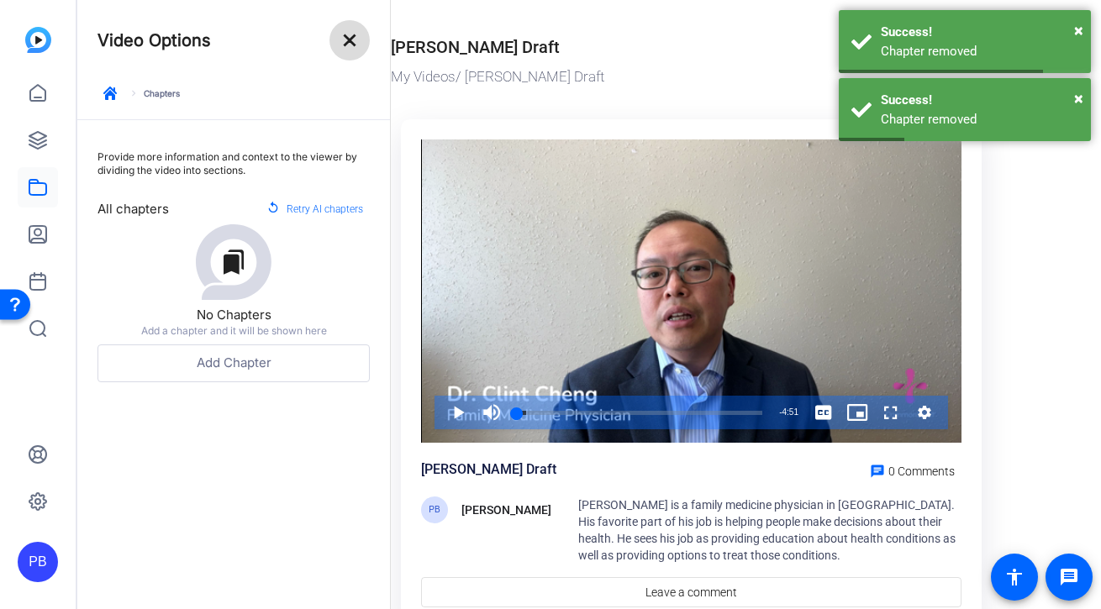
click at [358, 45] on mat-icon "close" at bounding box center [350, 40] width 20 height 20
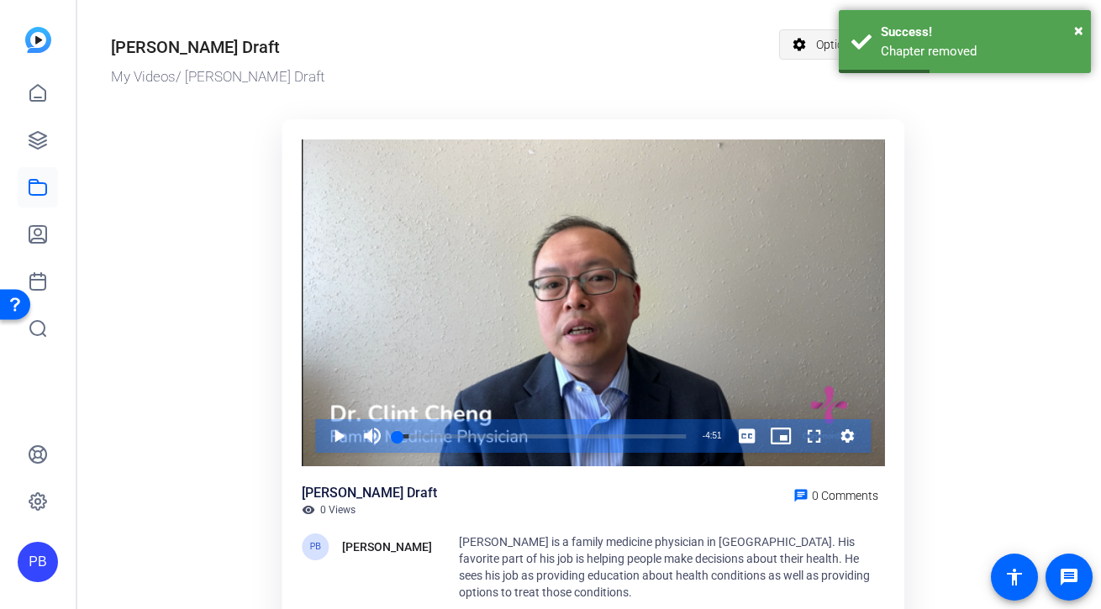
click at [798, 50] on mat-icon "settings" at bounding box center [799, 45] width 21 height 32
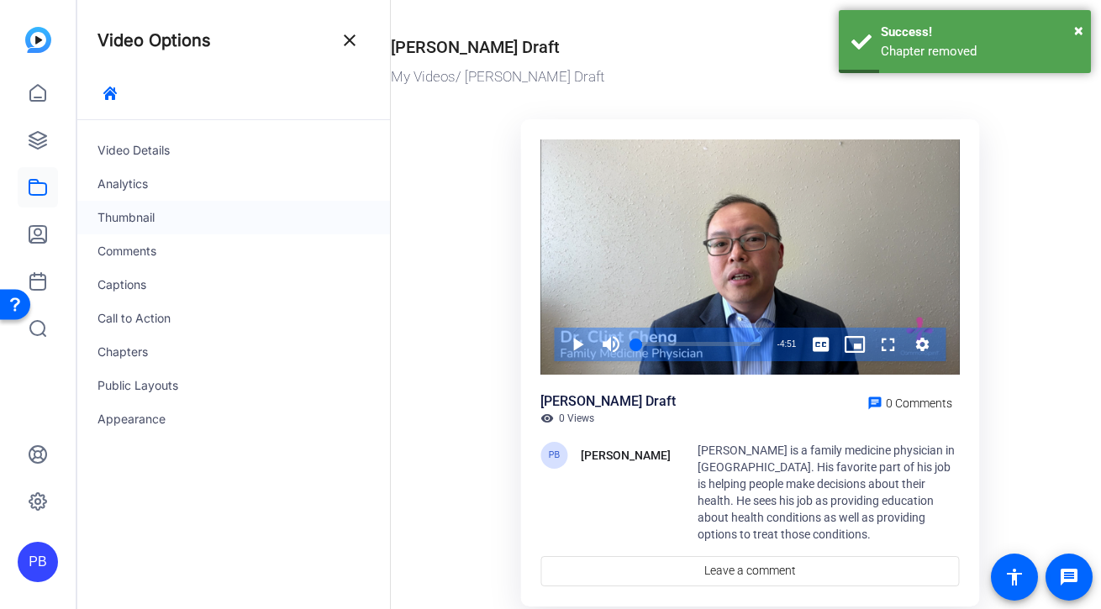
click at [195, 212] on div "Thumbnail" at bounding box center [233, 218] width 313 height 34
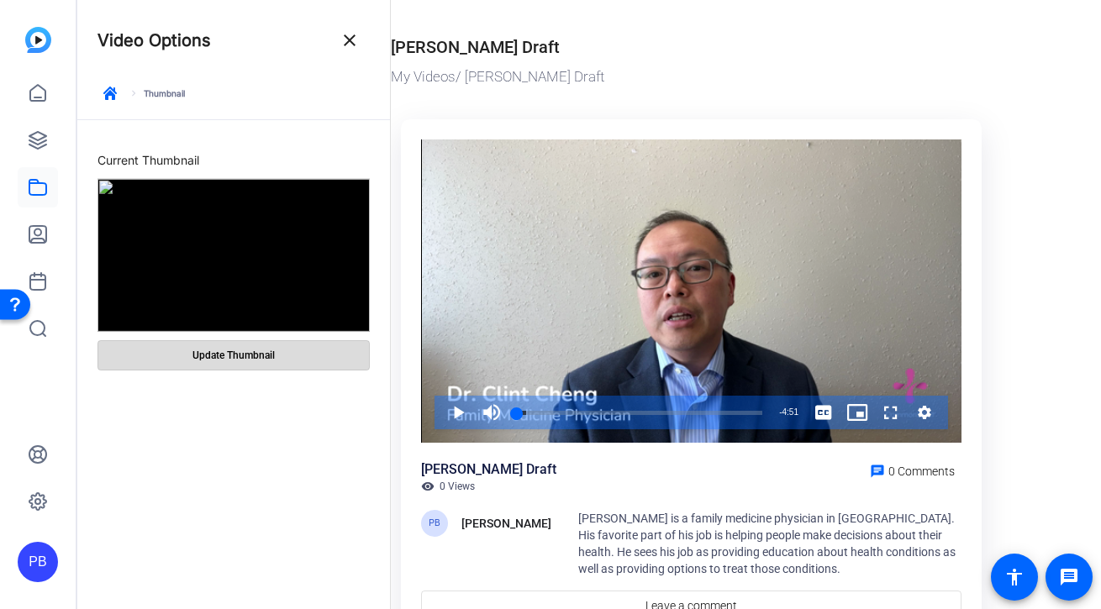
click at [324, 359] on span at bounding box center [233, 355] width 271 height 40
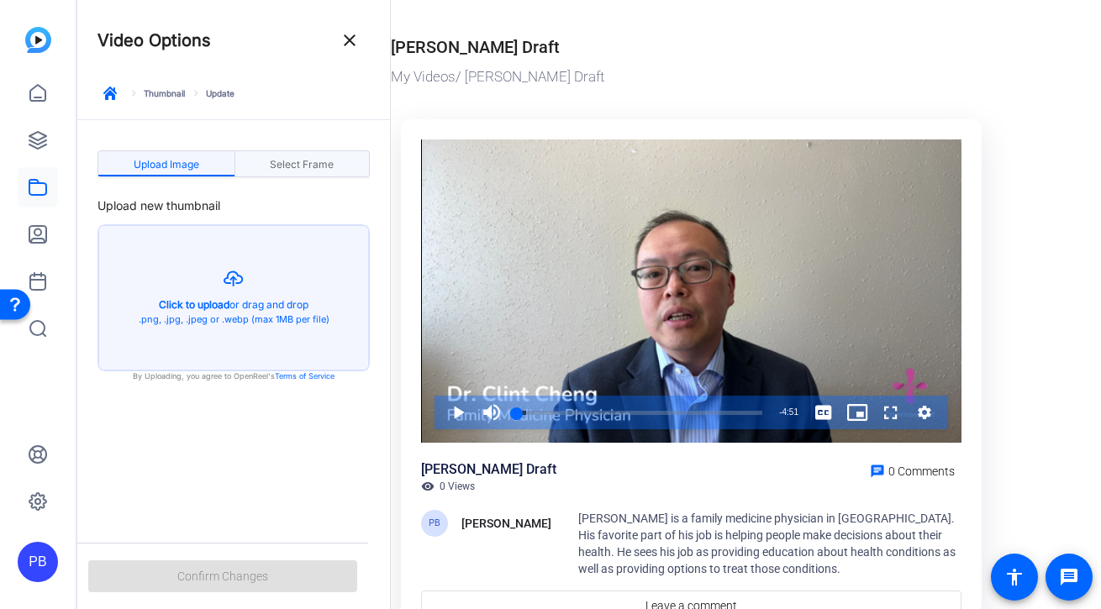
click at [321, 173] on span "Select Frame" at bounding box center [302, 164] width 64 height 27
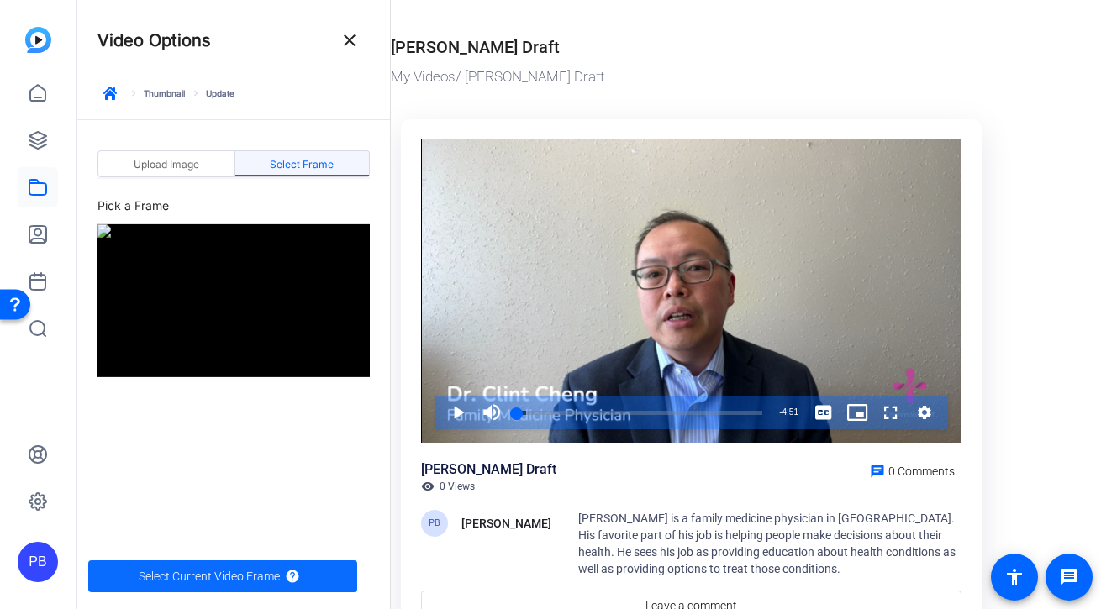
click at [267, 569] on span "Select Current Video Frame" at bounding box center [209, 577] width 141 height 32
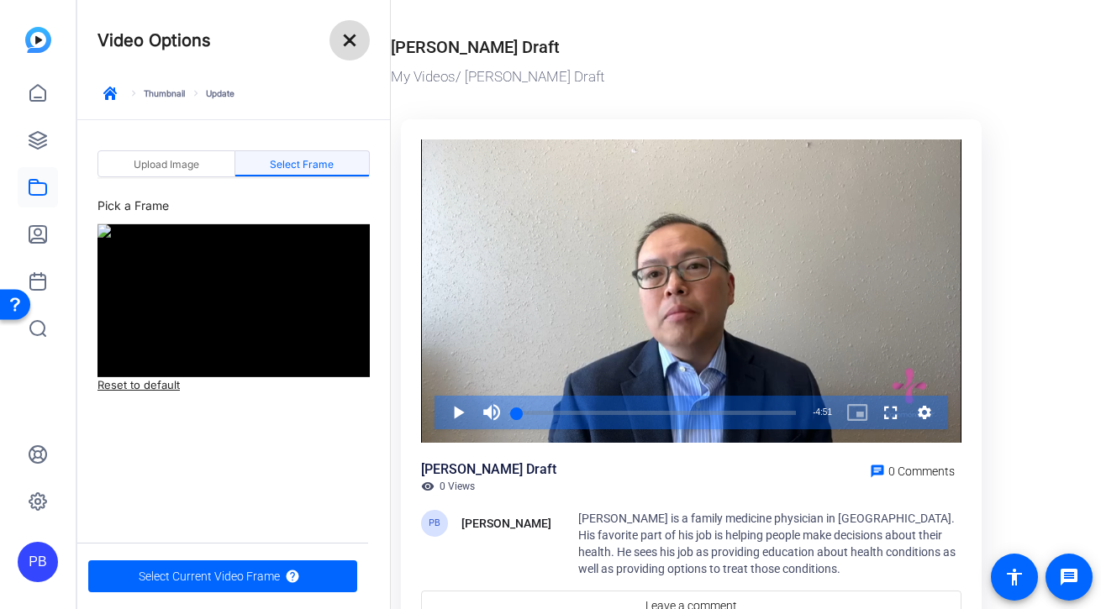
click at [353, 46] on mat-icon "close" at bounding box center [350, 40] width 20 height 20
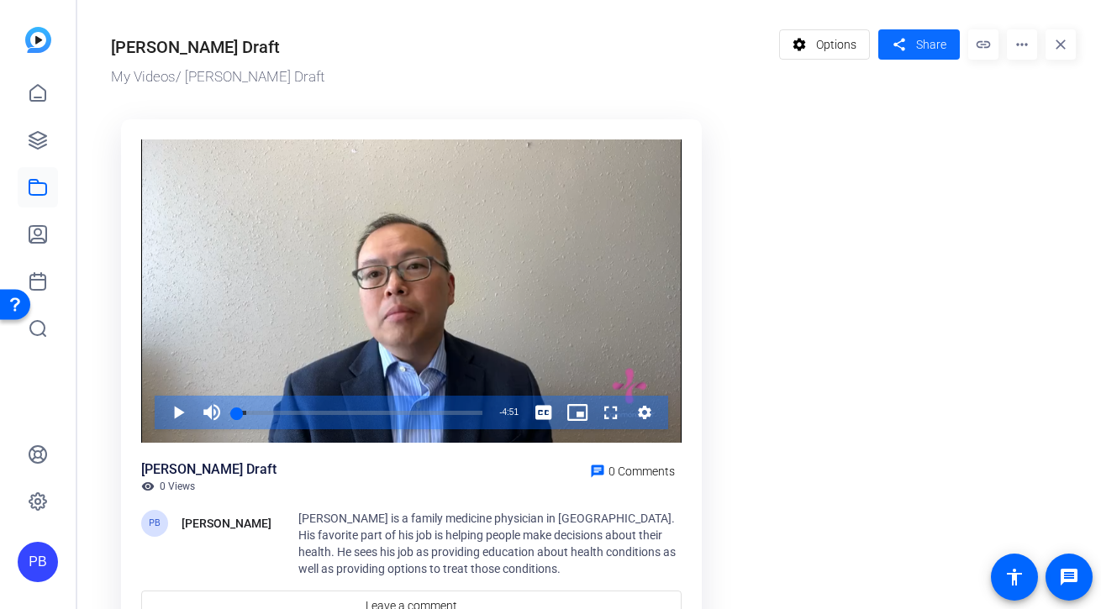
click at [930, 45] on span "Share" at bounding box center [931, 45] width 30 height 18
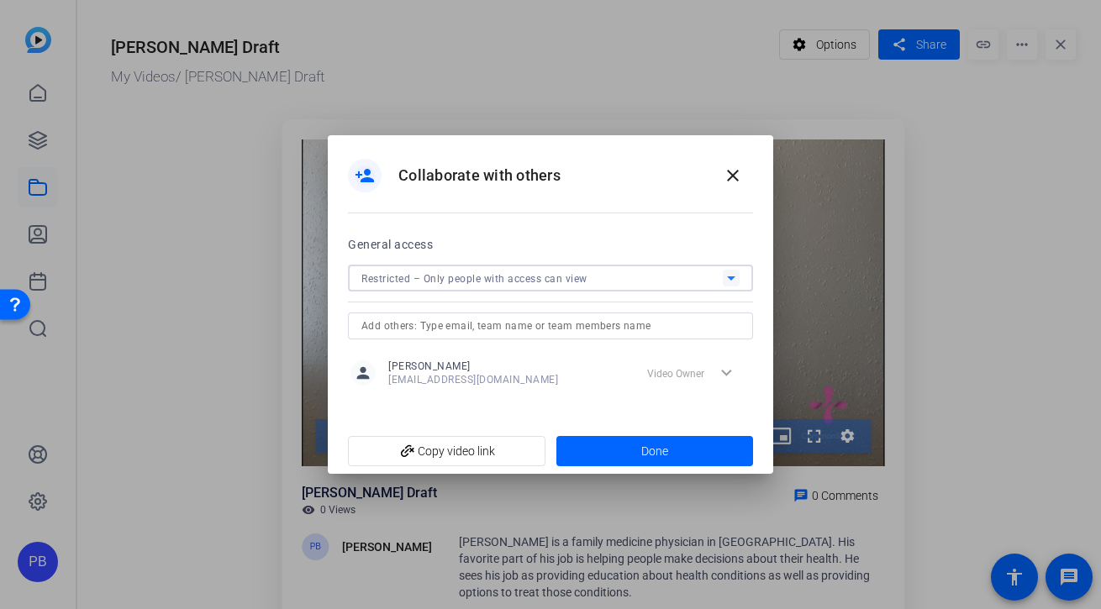
click at [590, 270] on div "Restricted – Only people with access can view" at bounding box center [541, 278] width 361 height 21
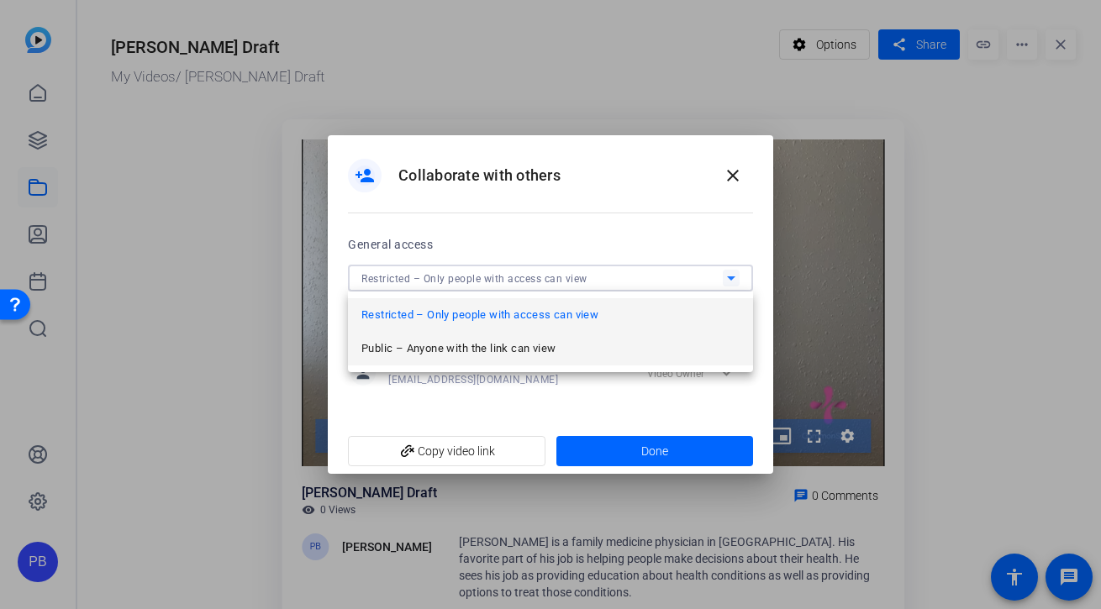
click at [532, 342] on span "Public – Anyone with the link can view" at bounding box center [458, 349] width 194 height 20
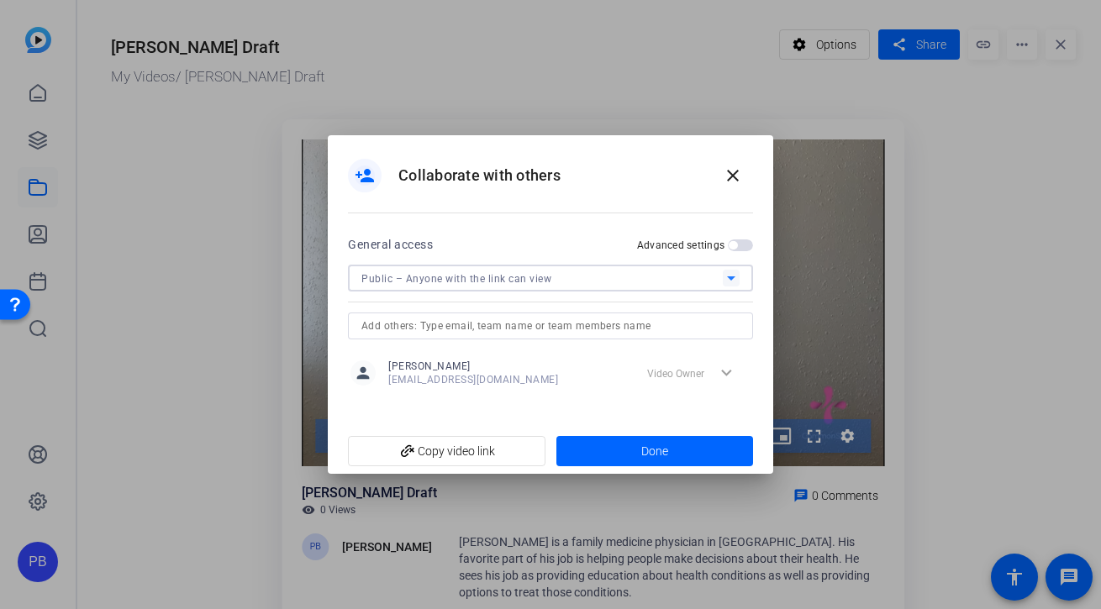
click at [735, 242] on span "button" at bounding box center [733, 245] width 8 height 8
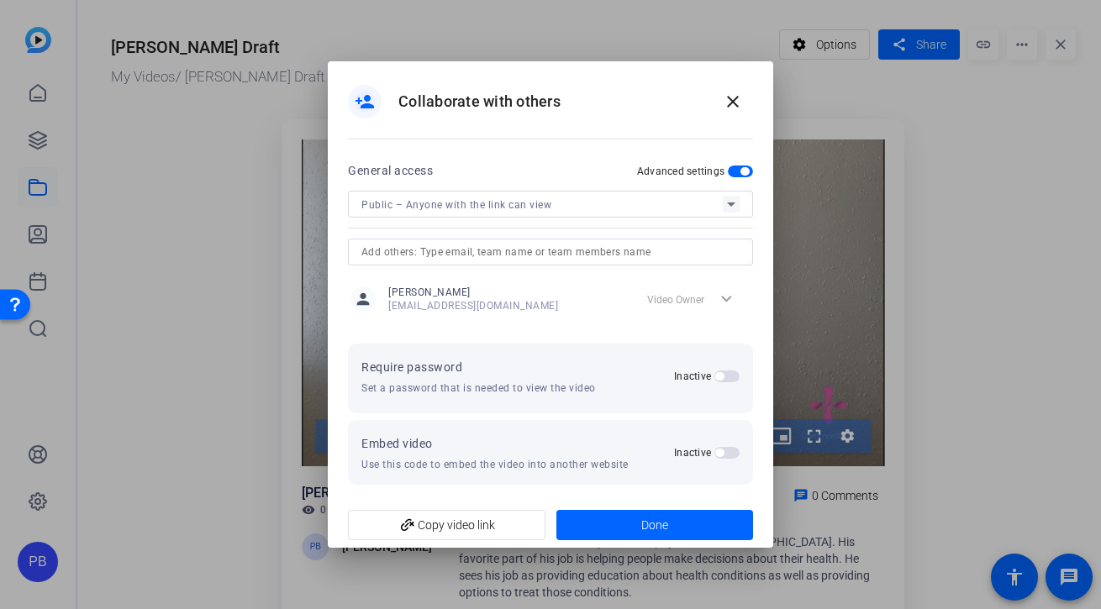
click at [732, 374] on span "button" at bounding box center [726, 377] width 25 height 12
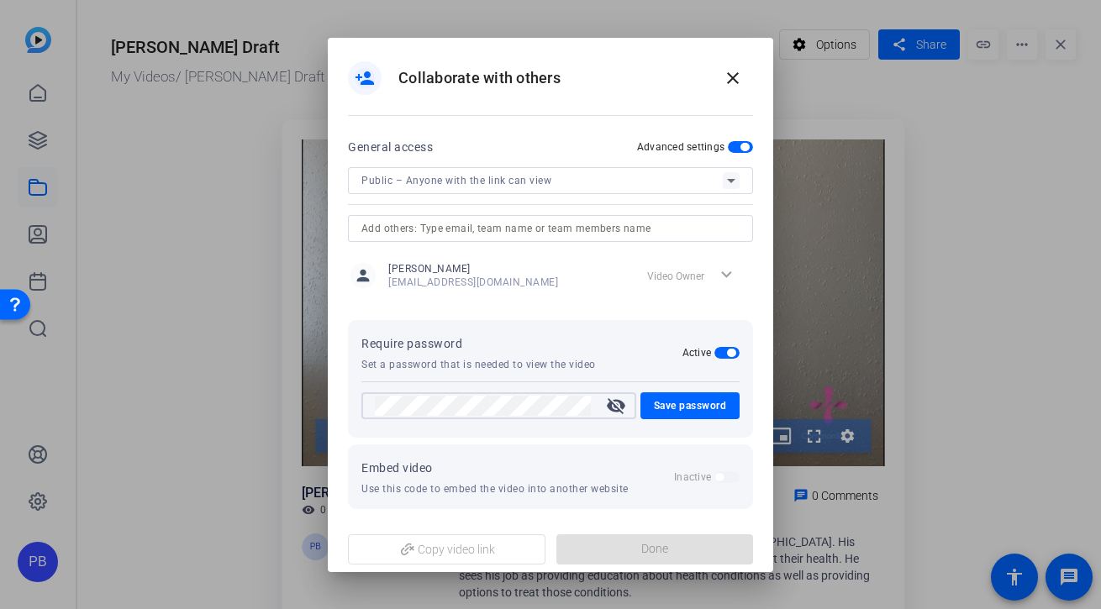
click at [614, 410] on mat-icon "visibility_off" at bounding box center [616, 406] width 40 height 20
click at [669, 405] on span "Save password" at bounding box center [690, 406] width 73 height 20
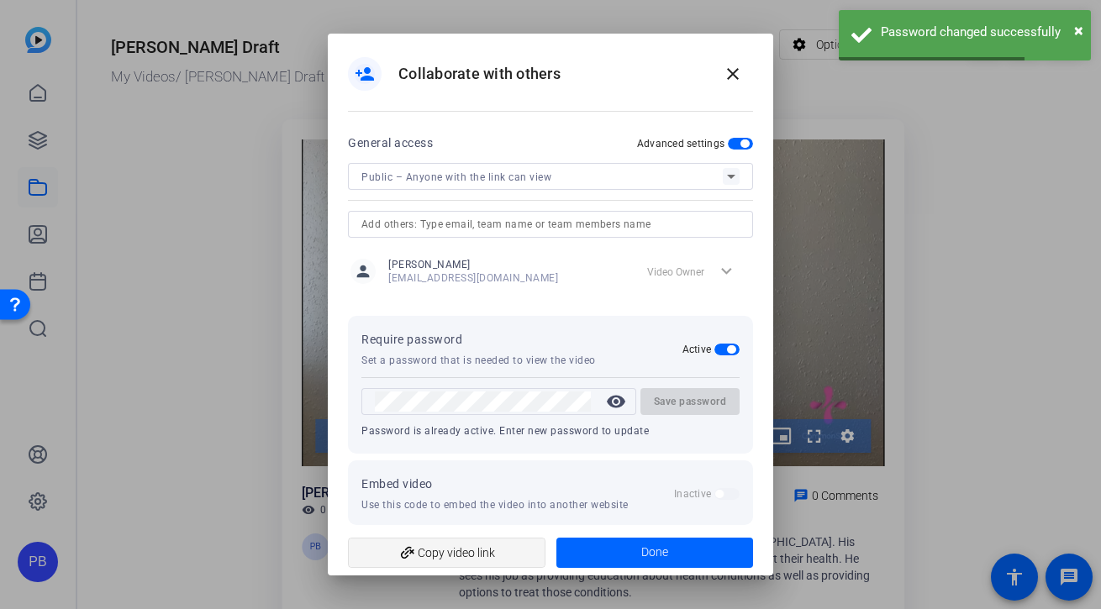
click at [502, 554] on span "add_link Copy video link" at bounding box center [446, 553] width 171 height 32
click at [608, 551] on span at bounding box center [655, 553] width 198 height 40
